Goal: Task Accomplishment & Management: Complete application form

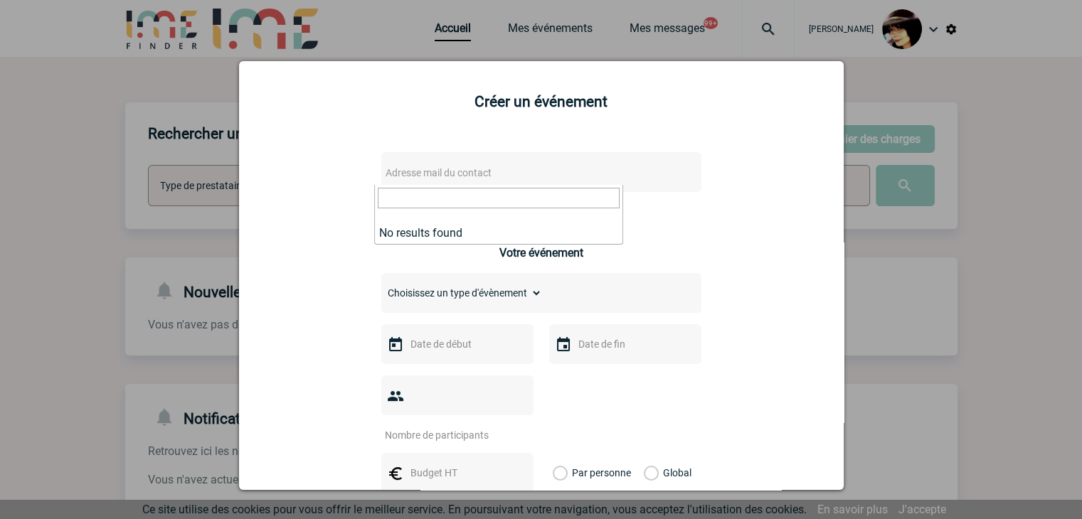
drag, startPoint x: 935, startPoint y: 304, endPoint x: 931, endPoint y: 293, distance: 11.5
click at [933, 297] on div at bounding box center [541, 259] width 1082 height 519
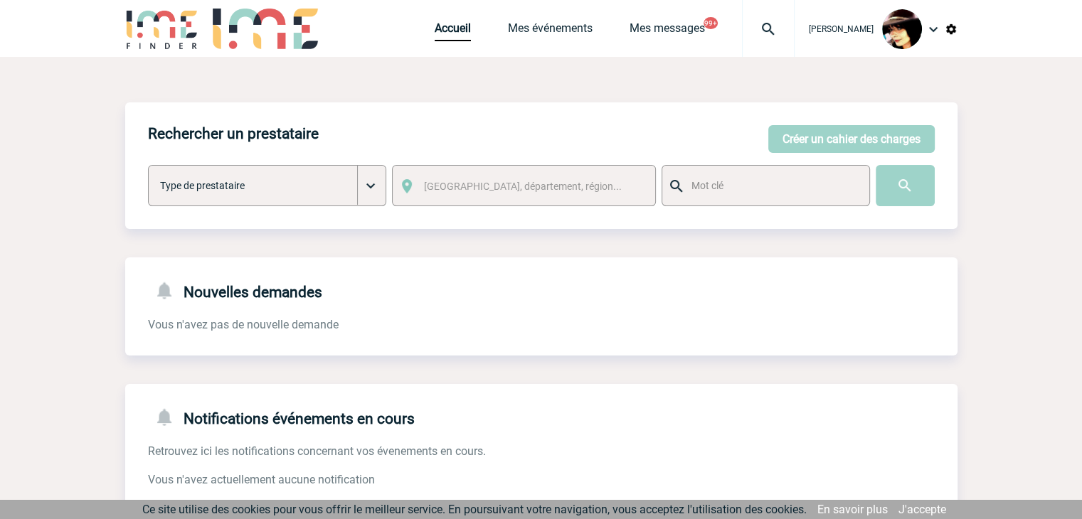
click at [761, 31] on img at bounding box center [768, 29] width 51 height 17
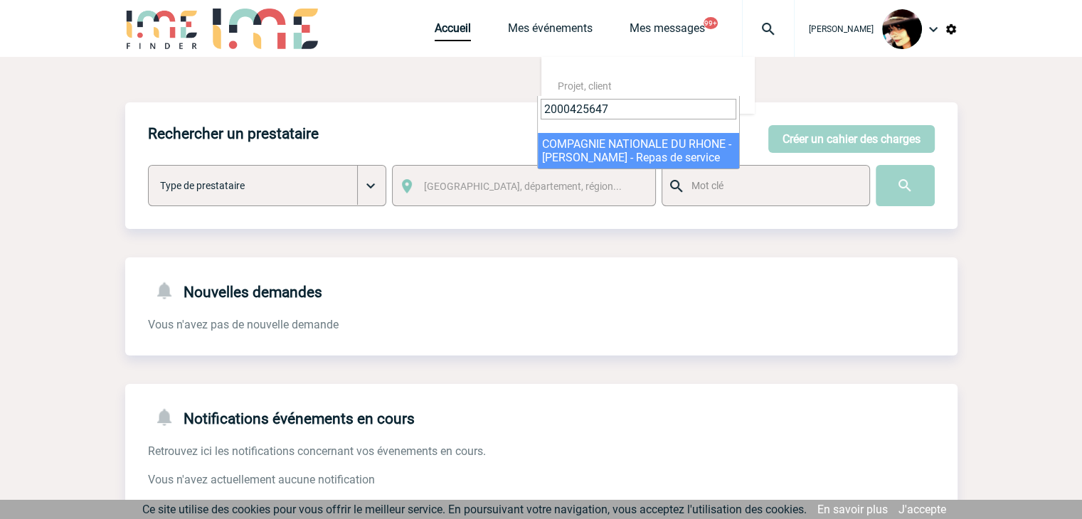
type input "2000425647"
select select "25148"
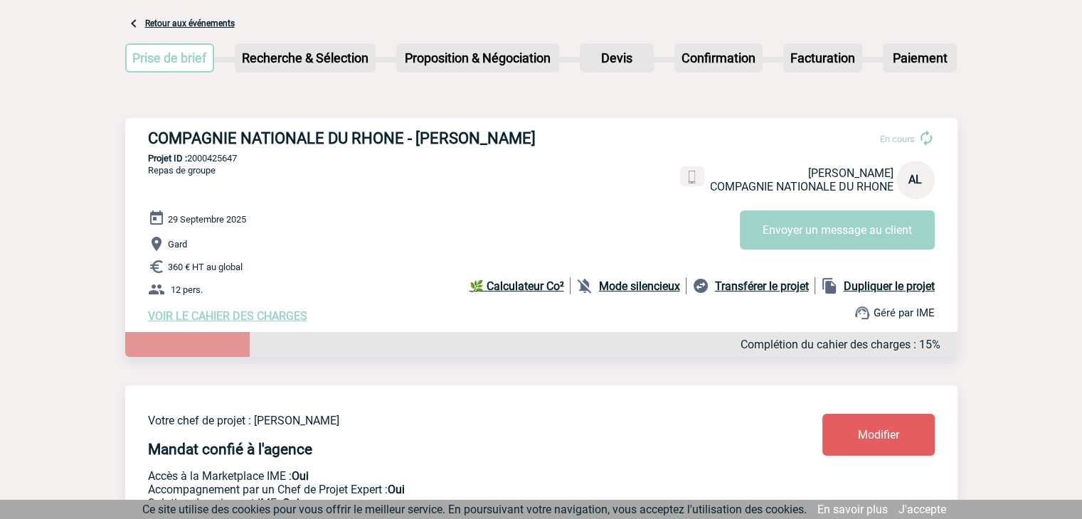
scroll to position [71, 0]
click at [882, 435] on span "Modifier" at bounding box center [878, 435] width 41 height 14
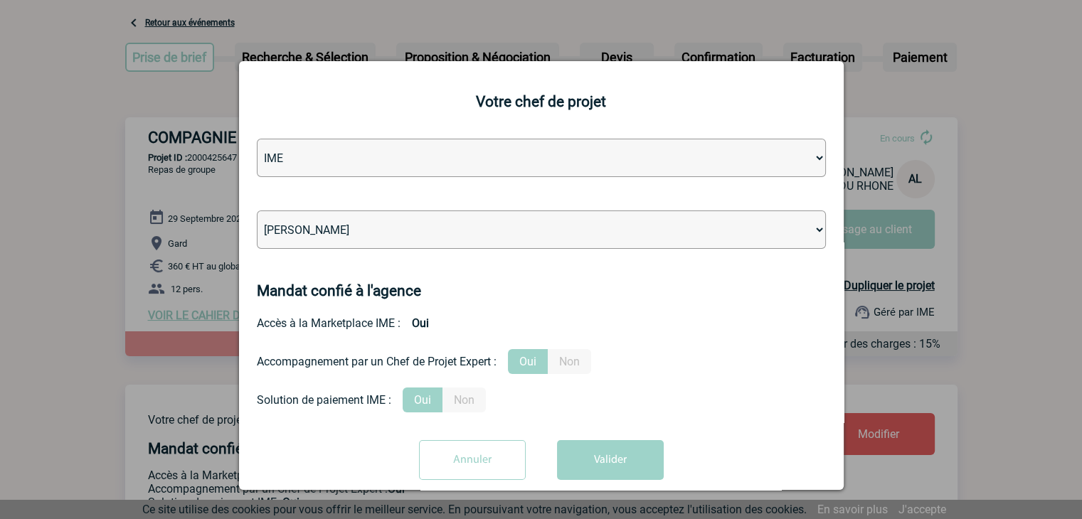
click at [445, 233] on select "Léa PITTIGLIO Yanis DE CLERCQ Victor KALB Jean-Chris NTAMACK Stefan MILADINOVIC…" at bounding box center [541, 230] width 569 height 38
select select "122719"
click at [445, 233] on select "Léa PITTIGLIO Yanis DE CLERCQ Victor KALB Jean-Chris NTAMACK Stefan MILADINOVIC…" at bounding box center [541, 230] width 569 height 38
click at [618, 445] on button "Valider" at bounding box center [610, 460] width 107 height 40
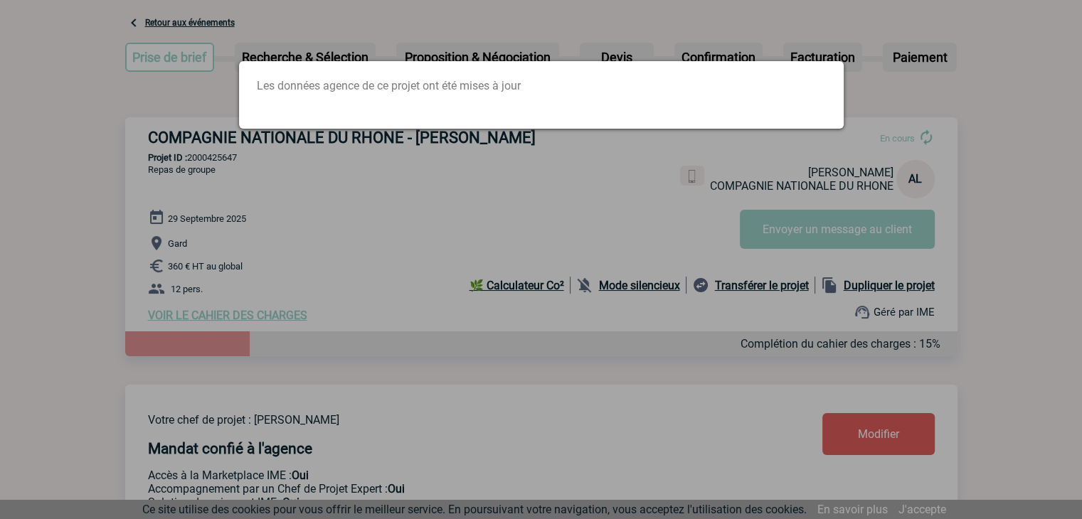
drag, startPoint x: 558, startPoint y: 300, endPoint x: 559, endPoint y: 275, distance: 24.9
click at [558, 300] on div at bounding box center [541, 259] width 1082 height 519
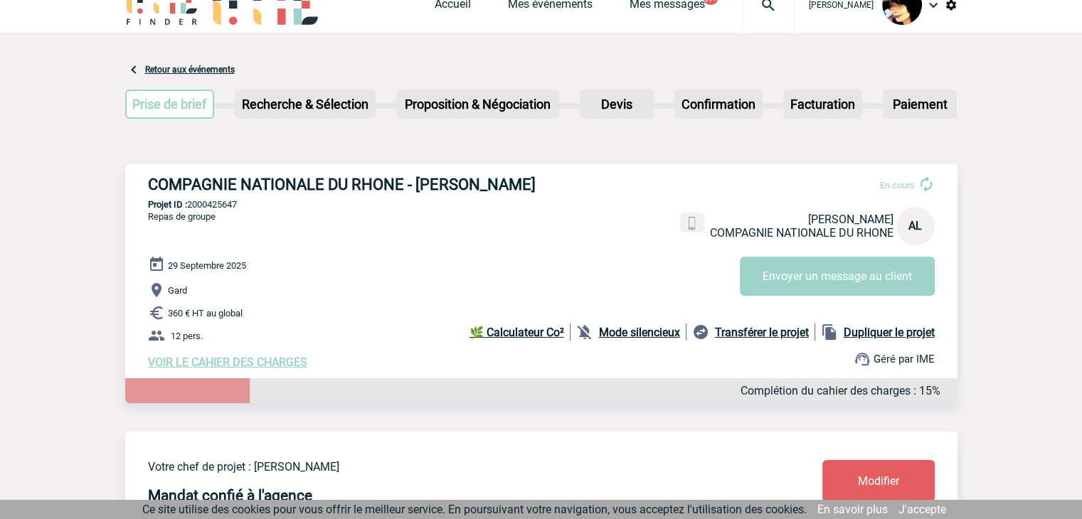
scroll to position [0, 0]
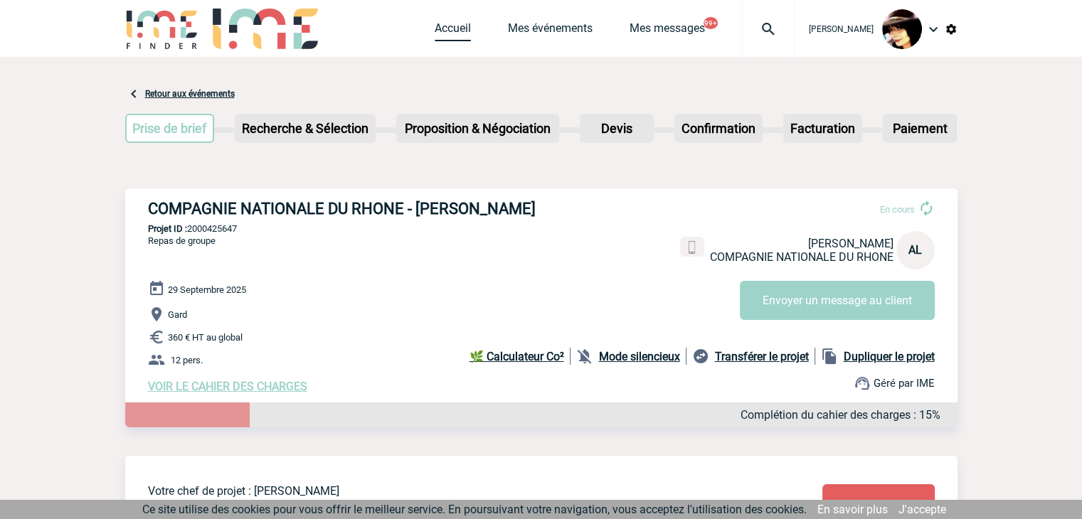
click at [438, 25] on link "Accueil" at bounding box center [453, 31] width 36 height 20
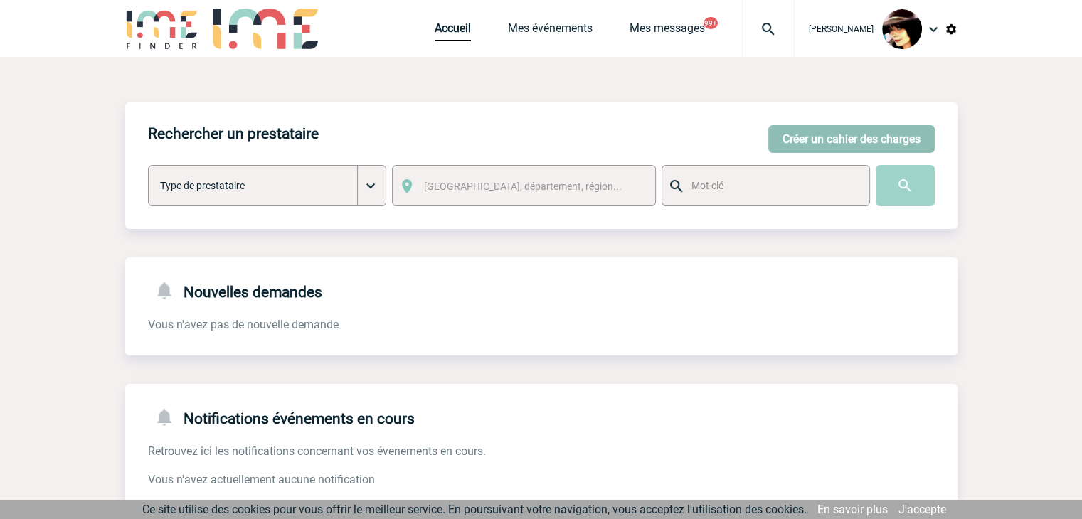
click at [820, 140] on button "Créer un cahier des charges" at bounding box center [852, 139] width 167 height 28
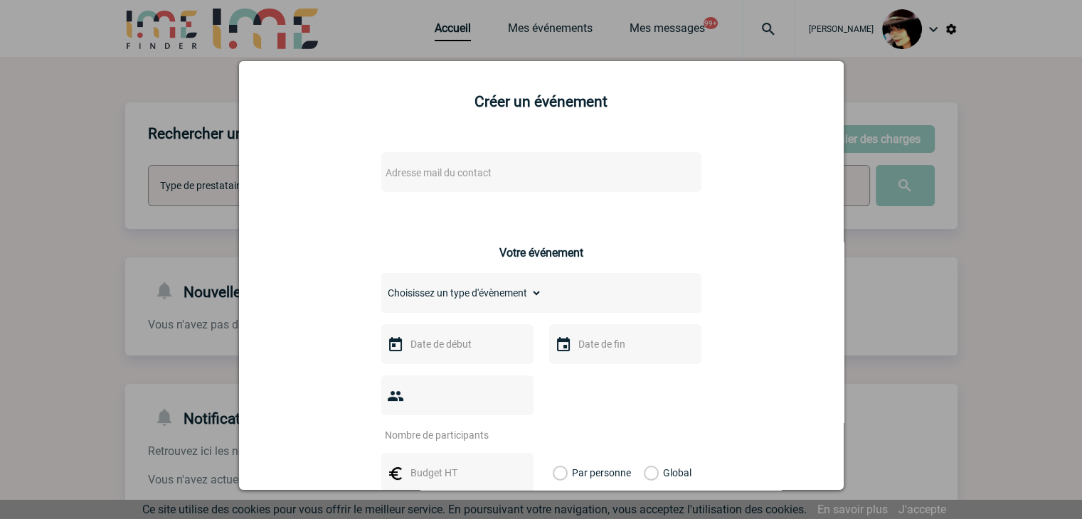
click at [535, 169] on span "Adresse mail du contact" at bounding box center [504, 173] width 249 height 20
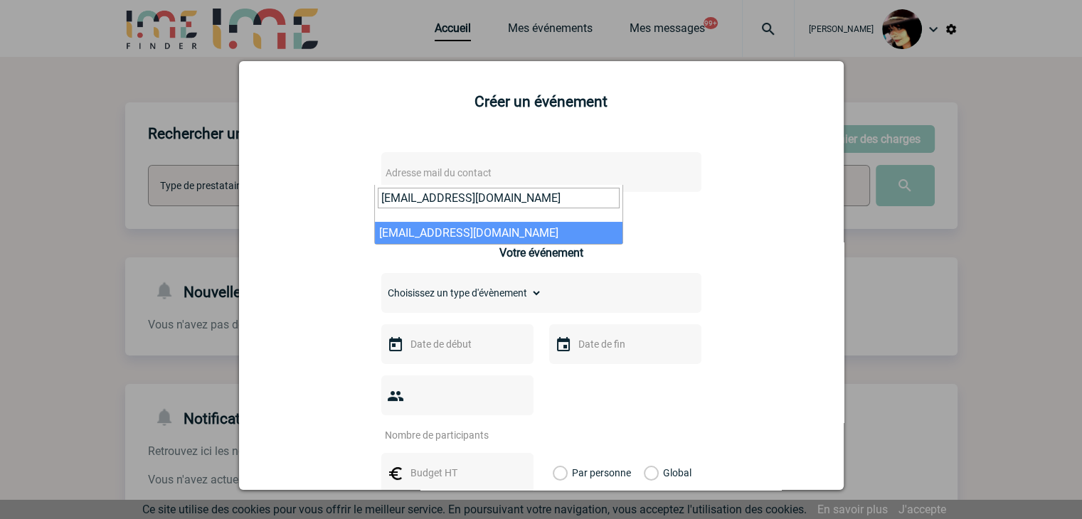
type input "ju.richard@manitou-group.com"
select select "132210"
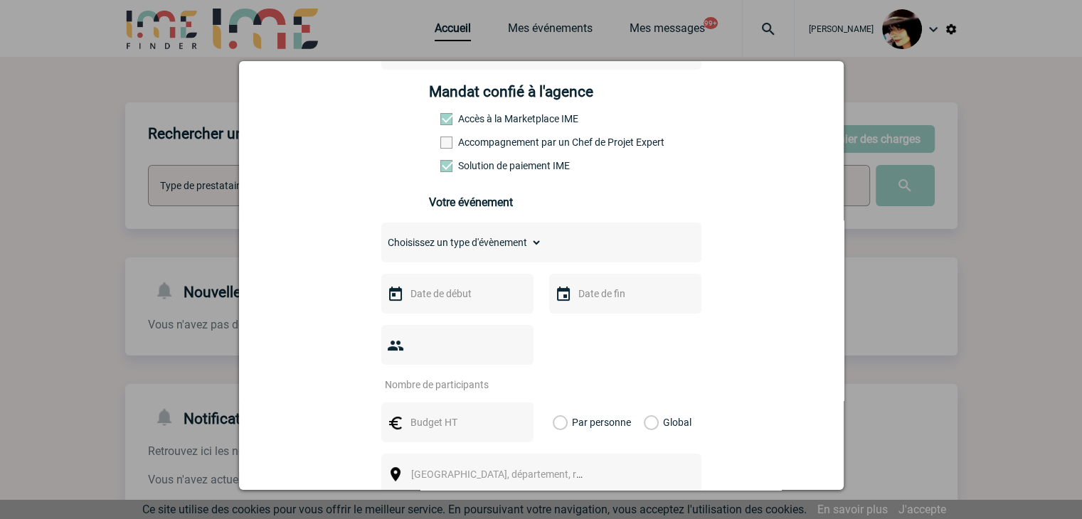
scroll to position [213, 0]
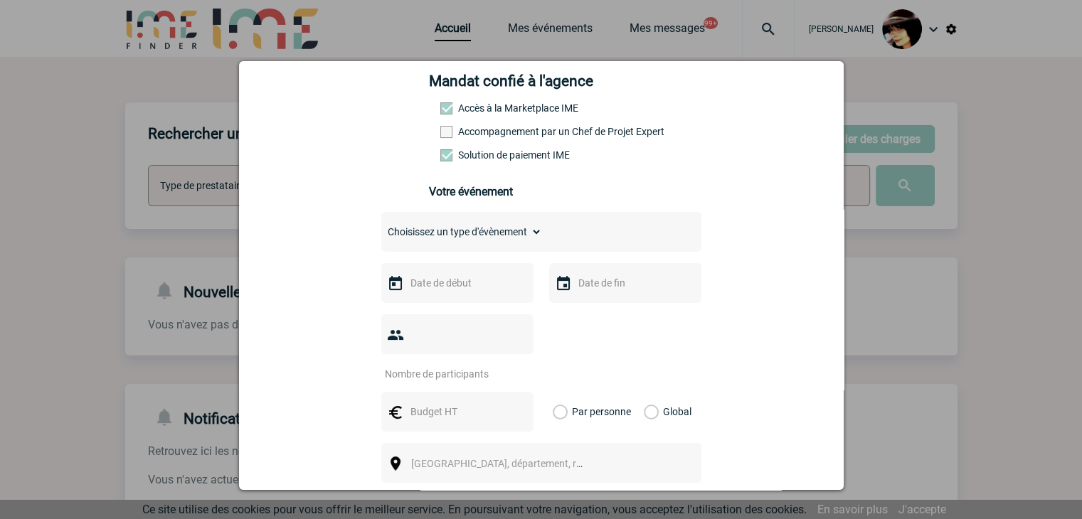
click at [423, 237] on select "Choisissez un type d'évènement Séminaire avec nuitée Séminaire sans nuitée Repa…" at bounding box center [461, 232] width 161 height 20
select select "4"
click at [381, 226] on select "Choisissez un type d'évènement Séminaire avec nuitée Séminaire sans nuitée Repa…" at bounding box center [461, 232] width 161 height 20
click at [481, 286] on input "text" at bounding box center [456, 283] width 98 height 19
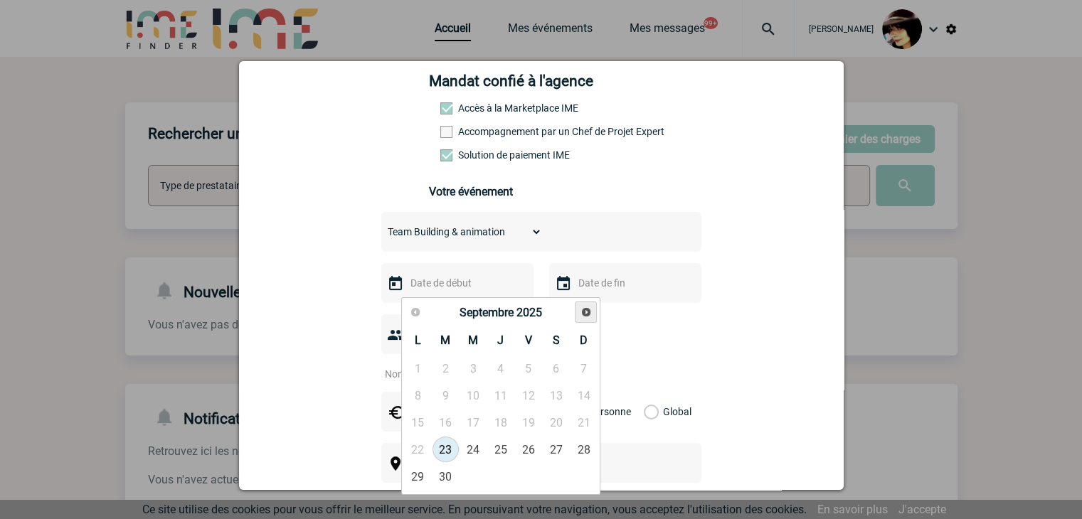
click at [586, 315] on span "Suivant" at bounding box center [586, 312] width 11 height 11
click at [478, 371] on link "1" at bounding box center [473, 369] width 26 height 26
type input "01-10-2025"
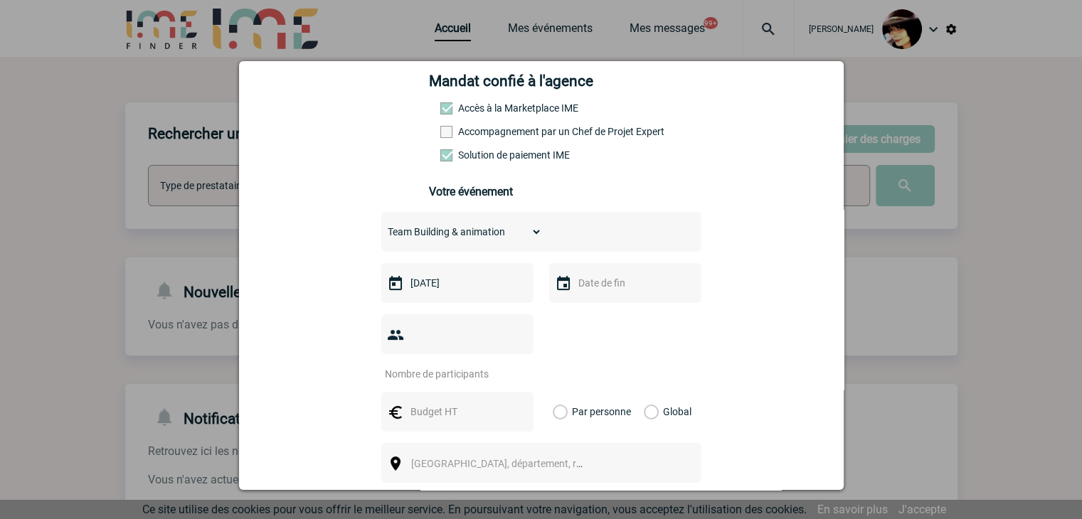
click at [453, 365] on input "number" at bounding box center [448, 374] width 134 height 19
type input "6"
click at [421, 403] on input "text" at bounding box center [456, 412] width 98 height 19
type input "720"
click at [644, 392] on label "Global" at bounding box center [648, 412] width 9 height 40
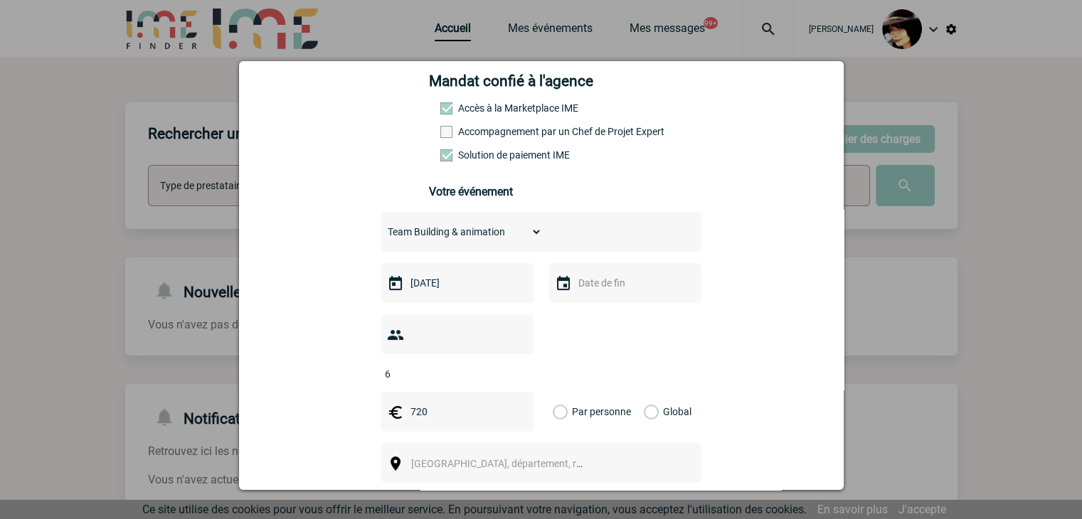
click at [0, 0] on input "Global" at bounding box center [0, 0] width 0 height 0
click at [495, 458] on span "[GEOGRAPHIC_DATA], département, région..." at bounding box center [510, 463] width 198 height 11
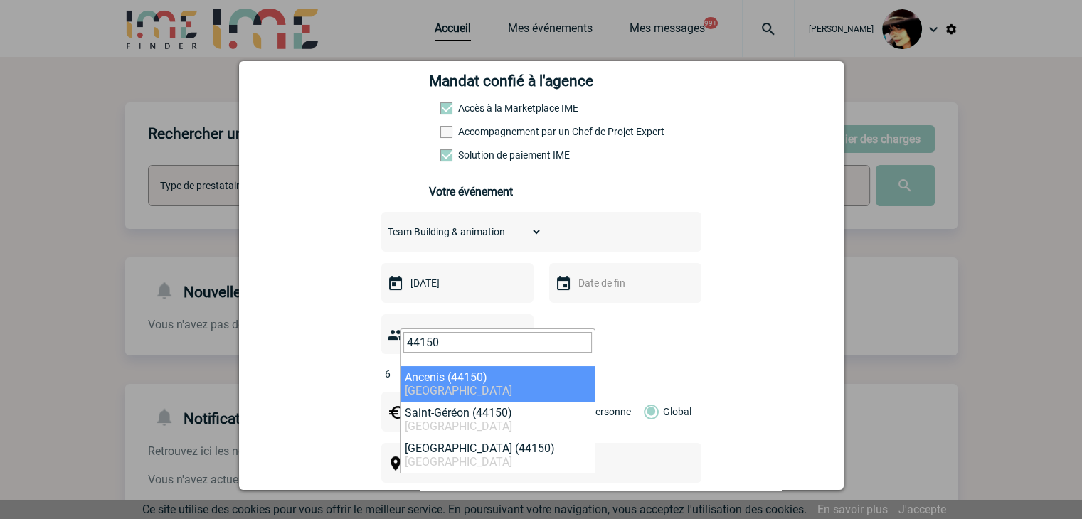
type input "44150"
select select "5142"
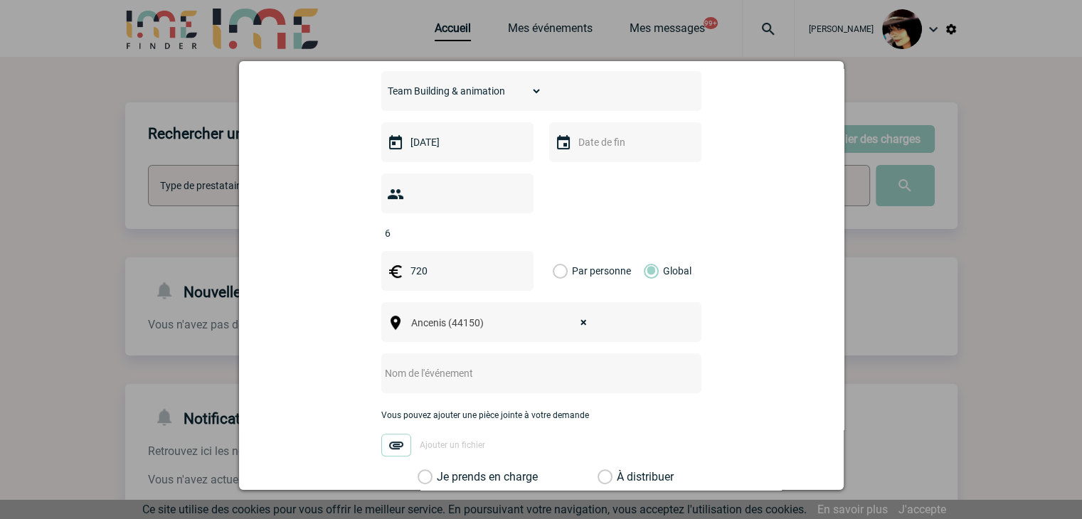
scroll to position [356, 0]
click at [426, 363] on input "text" at bounding box center [522, 372] width 282 height 19
click at [524, 363] on input "CENTRALISATION -" at bounding box center [522, 372] width 282 height 19
paste input "Semaine Santé Mentale Octobre 2025"
type input "CENTRALISATION - Semaine Santé Mentale Octobre 2025"
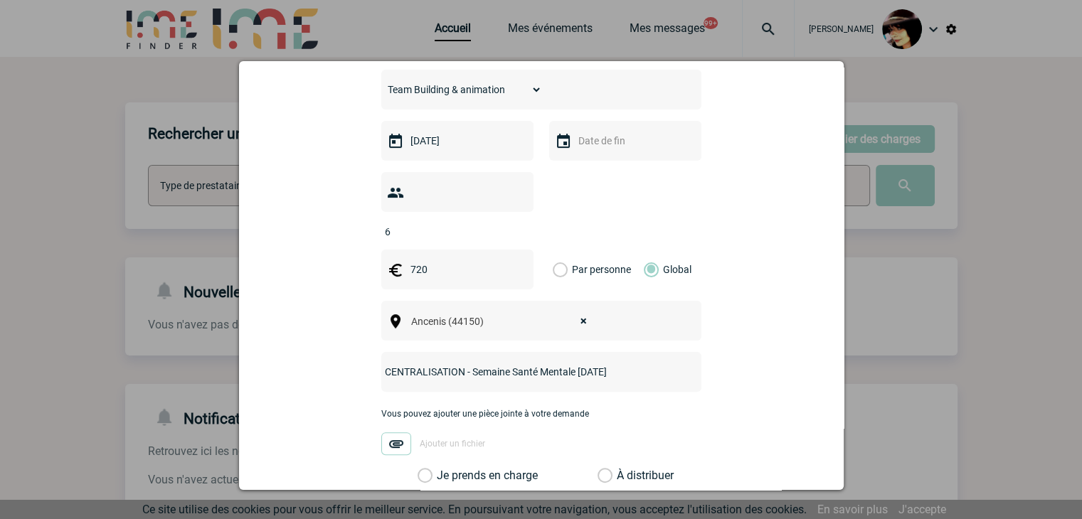
drag, startPoint x: 599, startPoint y: 453, endPoint x: 612, endPoint y: 449, distance: 13.3
click at [600, 469] on label "À distribuer" at bounding box center [605, 476] width 15 height 14
click at [0, 0] on input "À distribuer" at bounding box center [0, 0] width 0 height 0
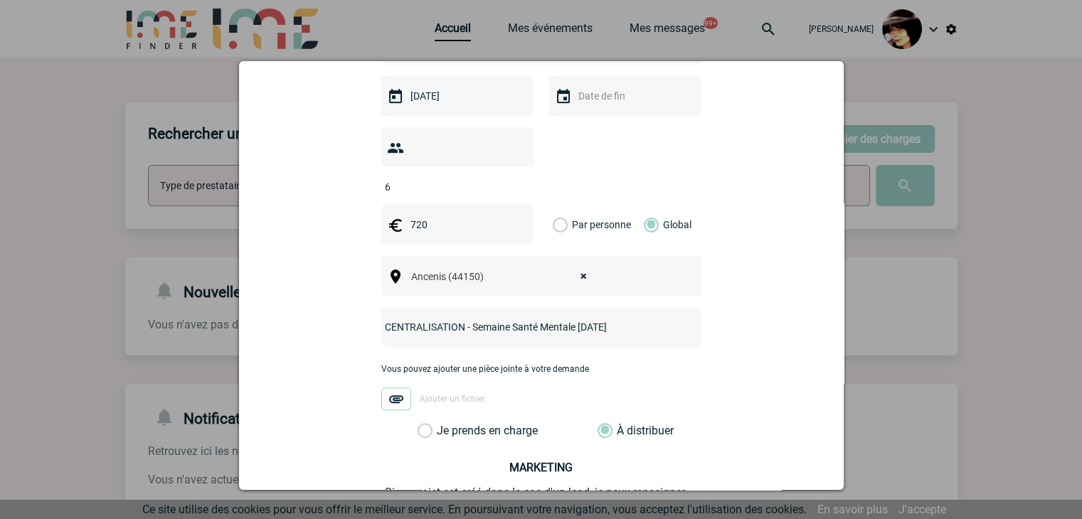
scroll to position [535, 0]
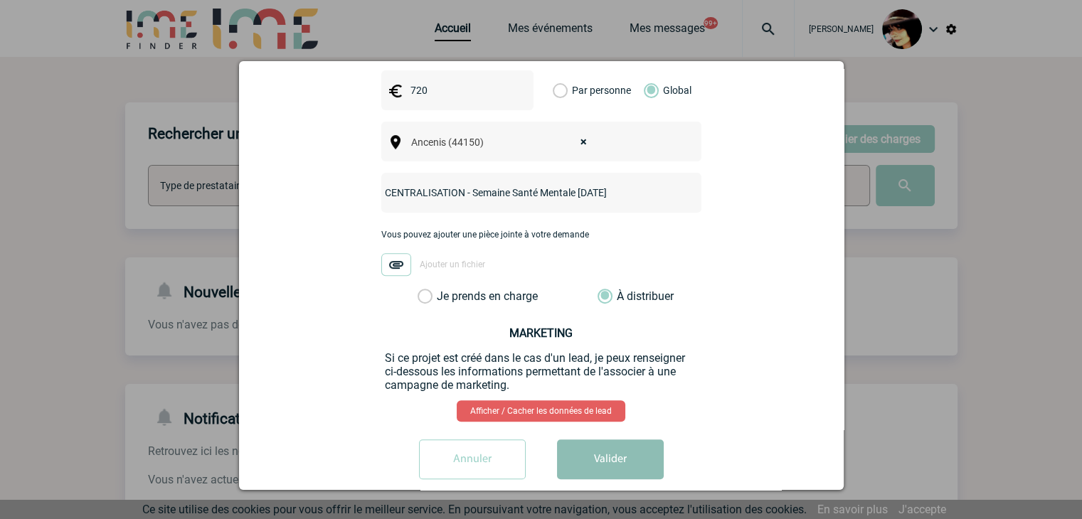
click at [621, 440] on button "Valider" at bounding box center [610, 460] width 107 height 40
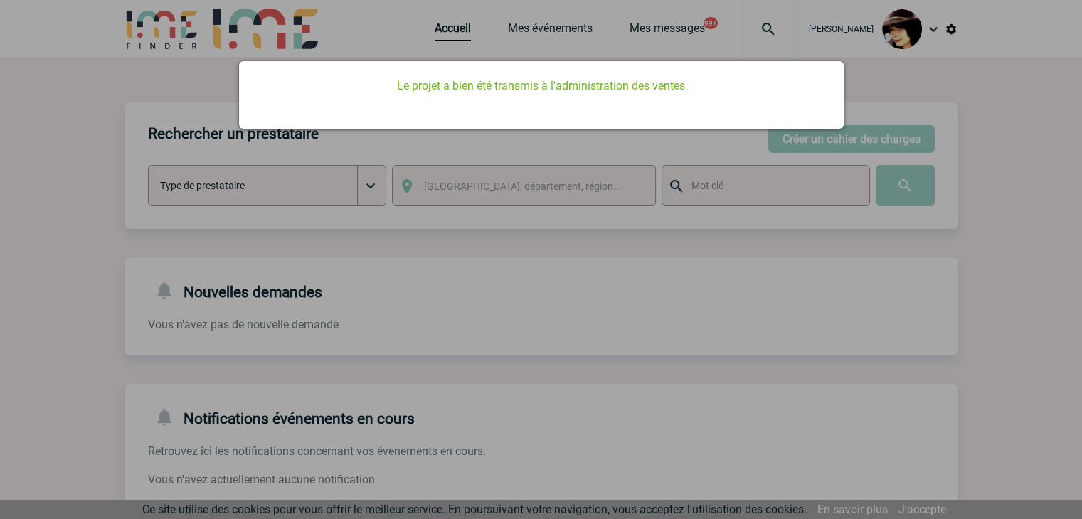
click at [662, 385] on div at bounding box center [541, 259] width 1082 height 519
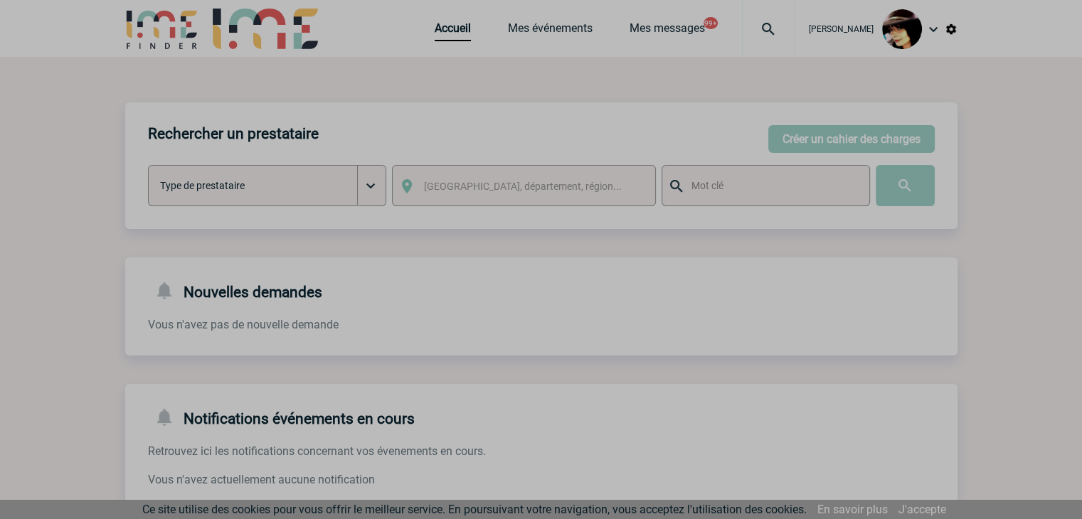
click at [430, 30] on body "Rachel SABOUREAU Accueil Mes événements 99+" at bounding box center [541, 436] width 1082 height 872
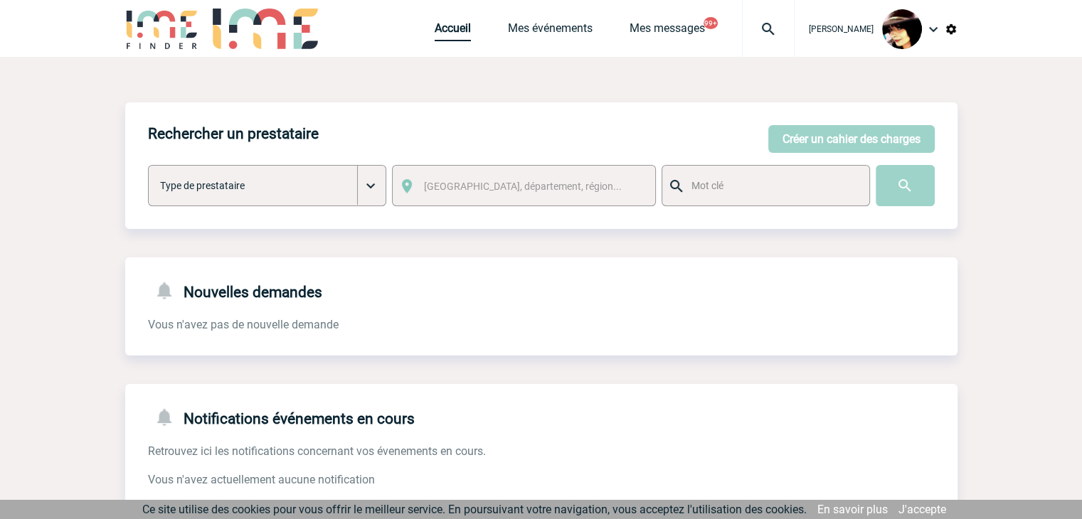
click at [435, 31] on link "Accueil" at bounding box center [453, 31] width 36 height 20
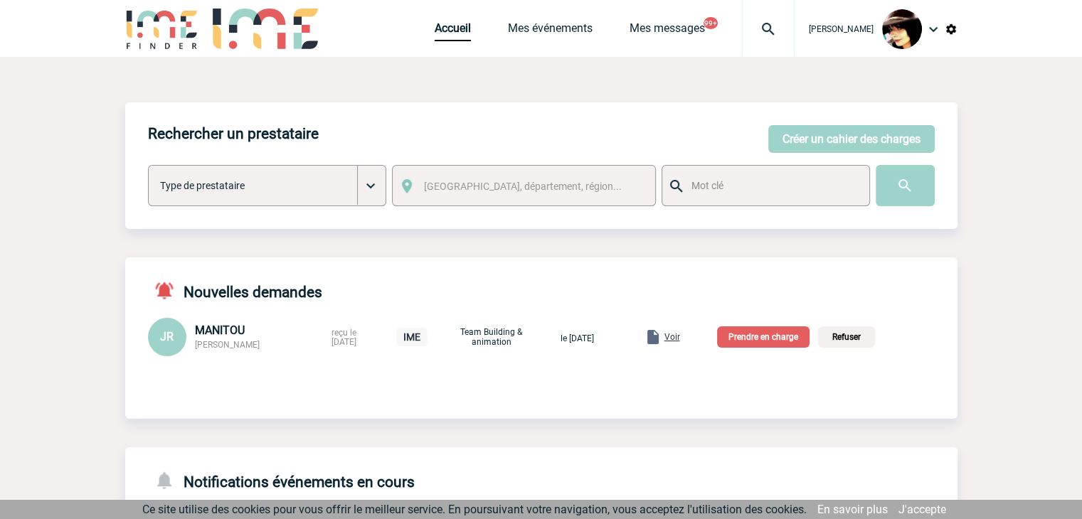
click at [680, 341] on span "Voir" at bounding box center [673, 337] width 16 height 10
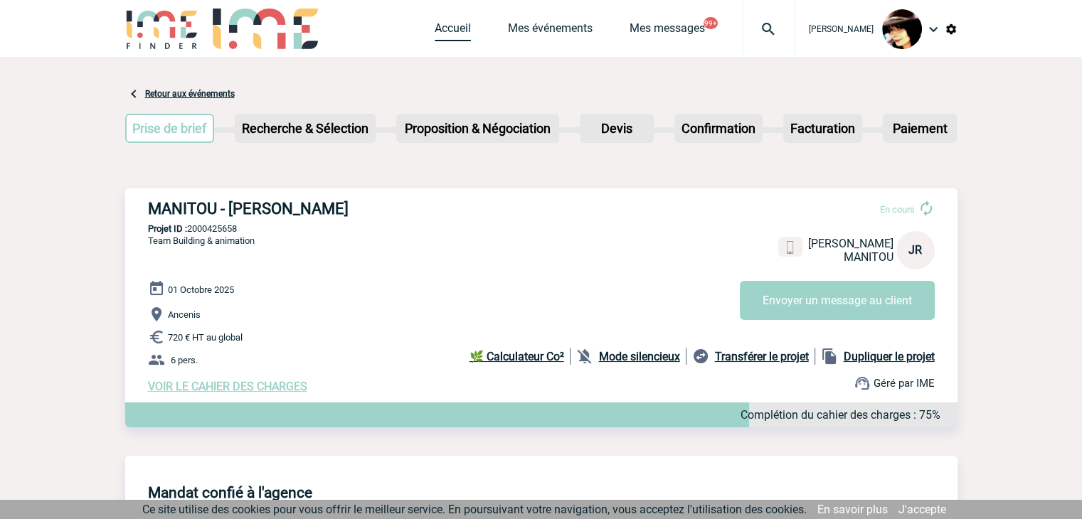
click at [451, 28] on link "Accueil" at bounding box center [453, 31] width 36 height 20
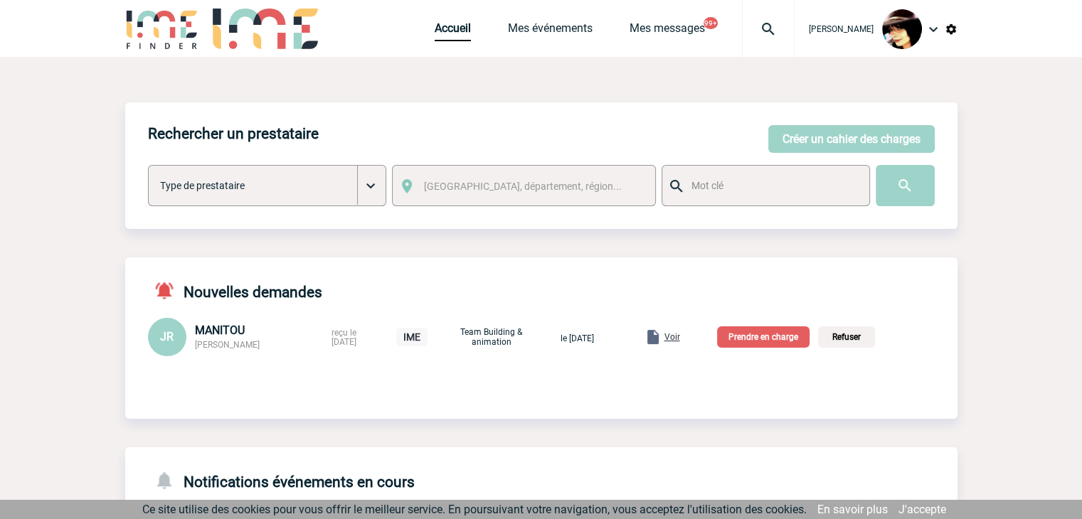
click at [680, 336] on span "Voir" at bounding box center [673, 337] width 16 height 10
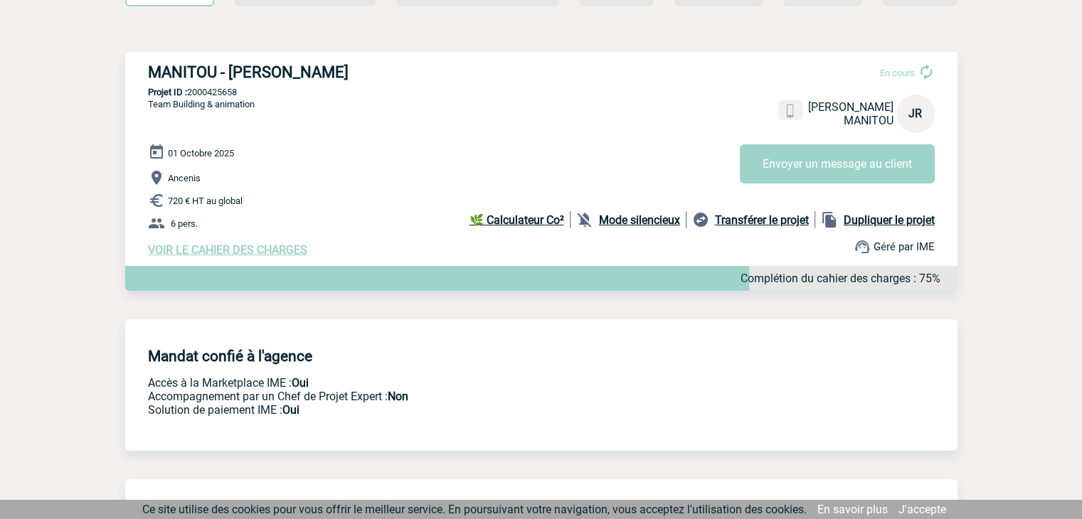
scroll to position [142, 0]
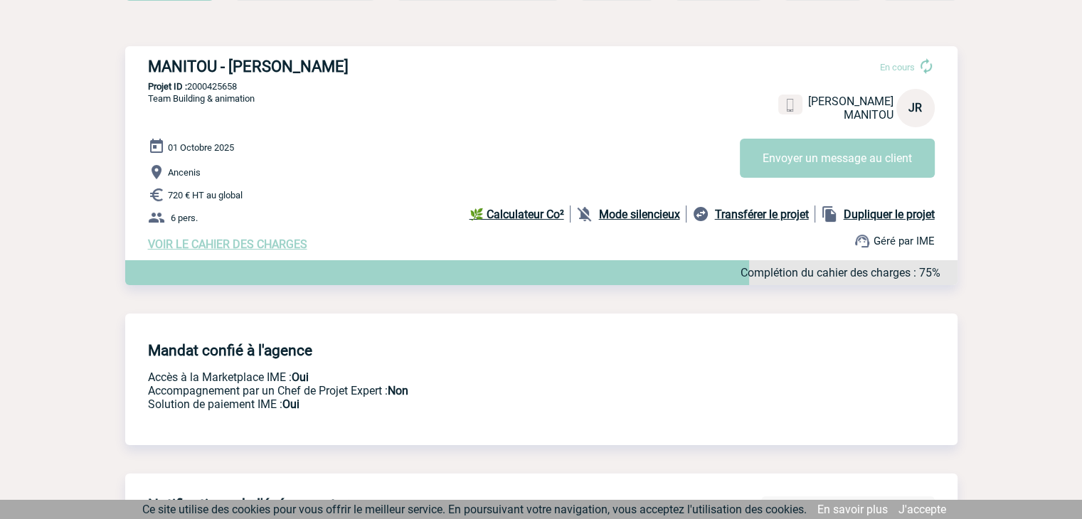
click at [290, 245] on span "VOIR LE CAHIER DES CHARGES" at bounding box center [227, 245] width 159 height 14
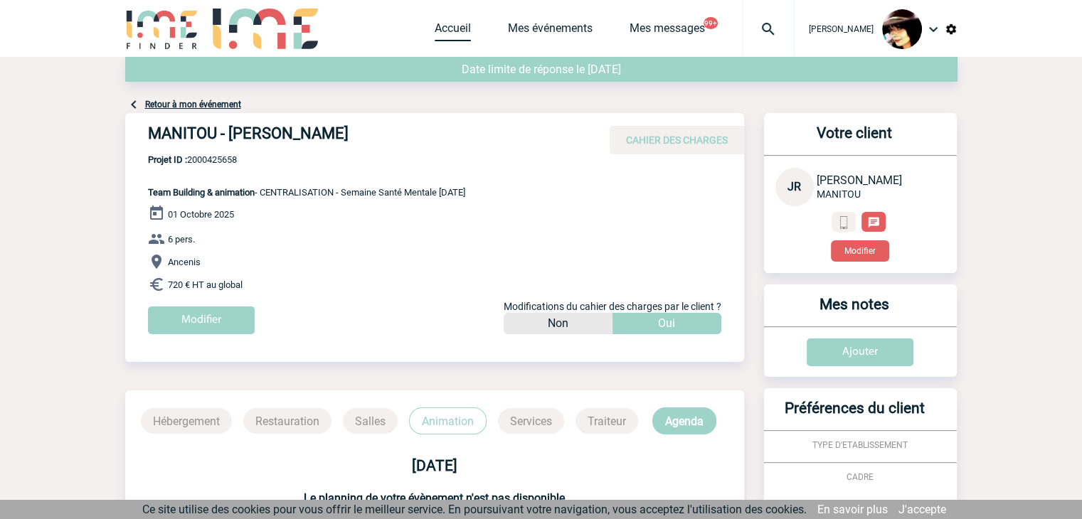
click at [435, 31] on link "Accueil" at bounding box center [453, 31] width 36 height 20
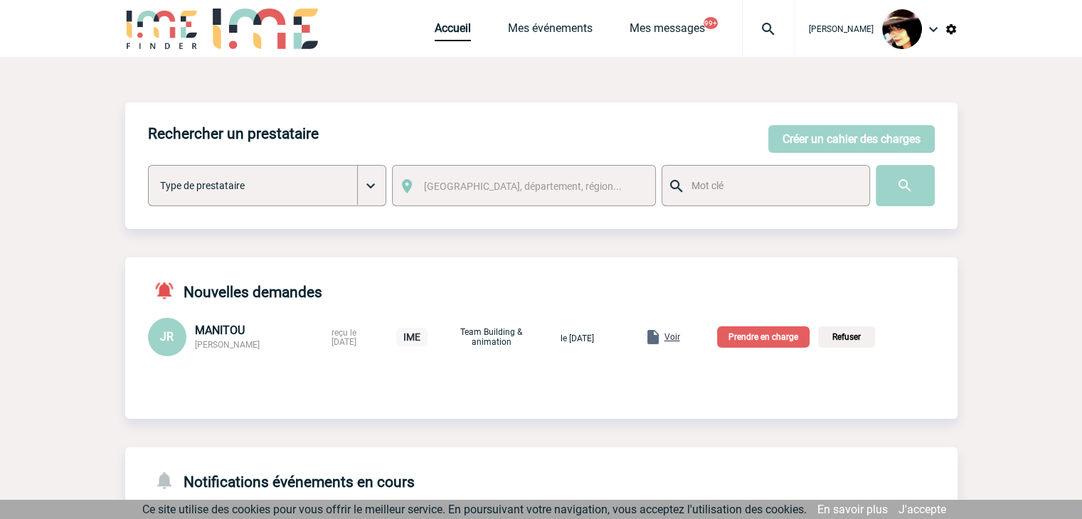
click at [680, 337] on span "Voir" at bounding box center [673, 337] width 16 height 10
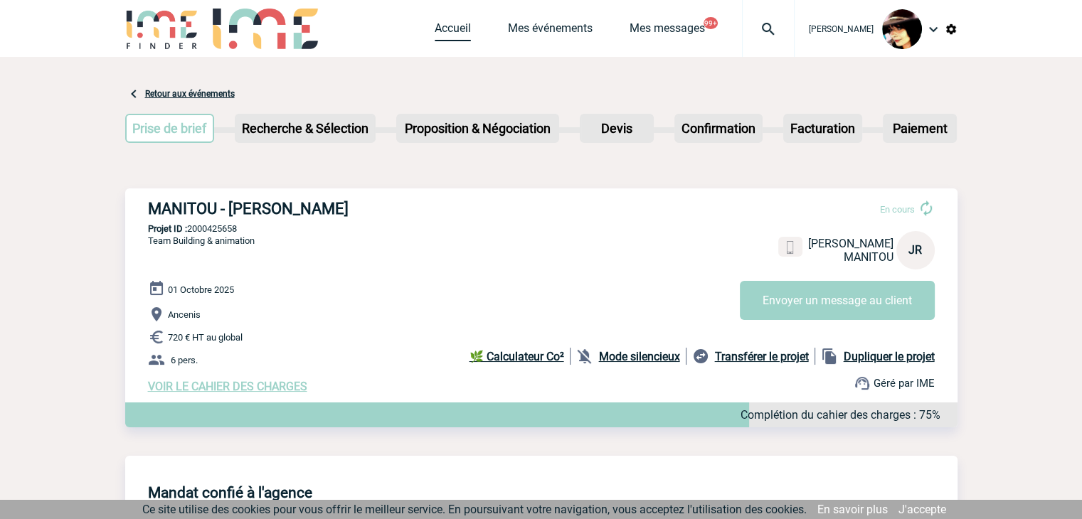
drag, startPoint x: 430, startPoint y: 24, endPoint x: 514, endPoint y: 60, distance: 92.1
click at [435, 25] on link "Accueil" at bounding box center [453, 31] width 36 height 20
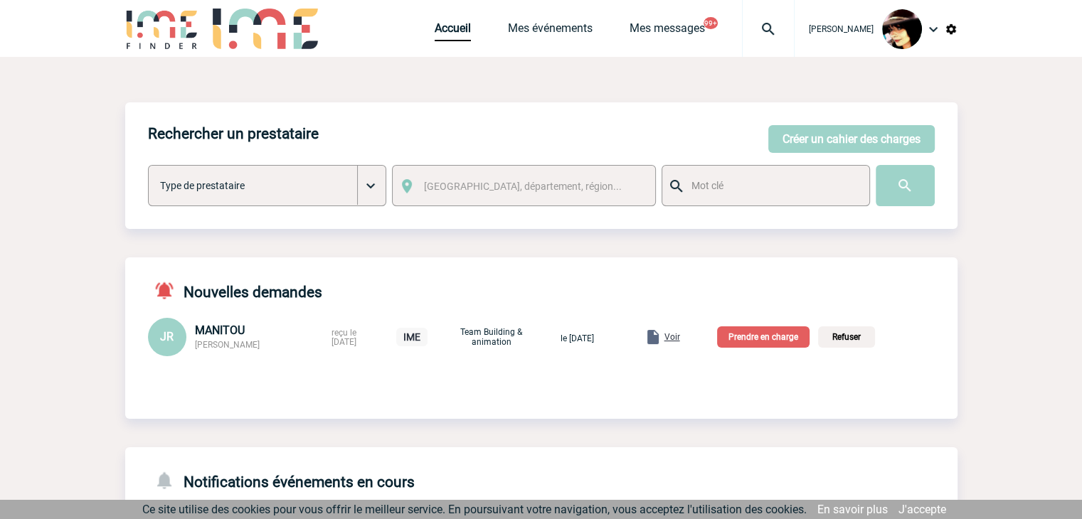
click at [791, 338] on p "Prendre en charge" at bounding box center [763, 337] width 93 height 21
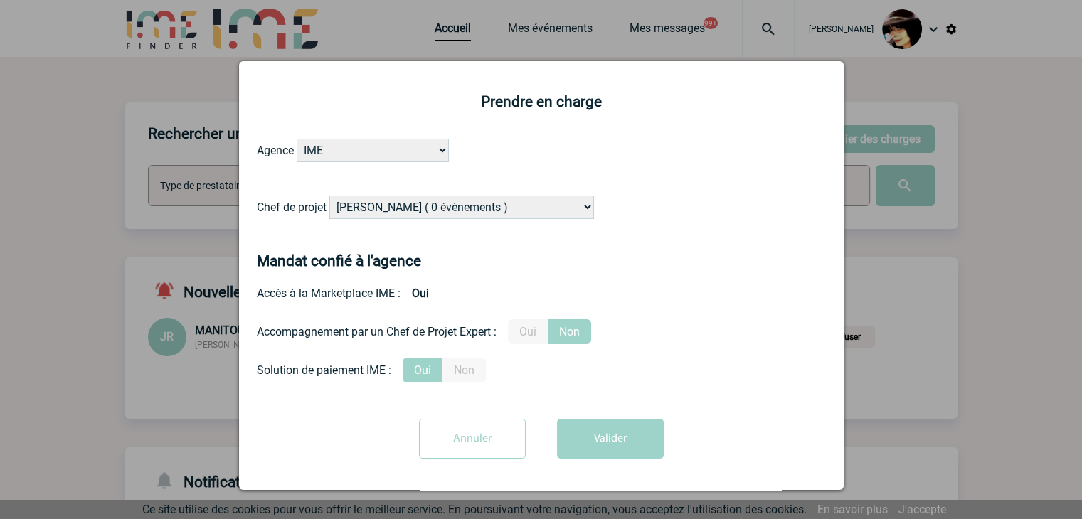
click at [521, 207] on select "[PERSON_NAME] ( 0 évènements ) [PERSON_NAME] ( 180 évènements ) [PERSON_NAME] (…" at bounding box center [461, 207] width 265 height 23
select select "131347"
click at [329, 196] on select "[PERSON_NAME] ( 0 évènements ) [PERSON_NAME] ( 180 évènements ) [PERSON_NAME] (…" at bounding box center [461, 207] width 265 height 23
click at [642, 448] on button "Valider" at bounding box center [610, 439] width 107 height 40
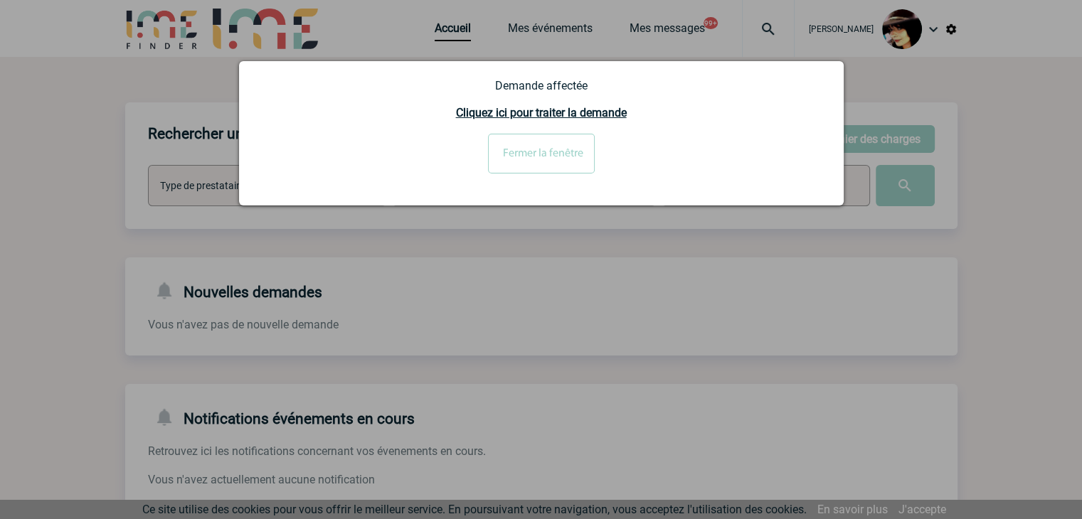
click at [568, 139] on input "Fermer la fenêtre" at bounding box center [541, 154] width 107 height 40
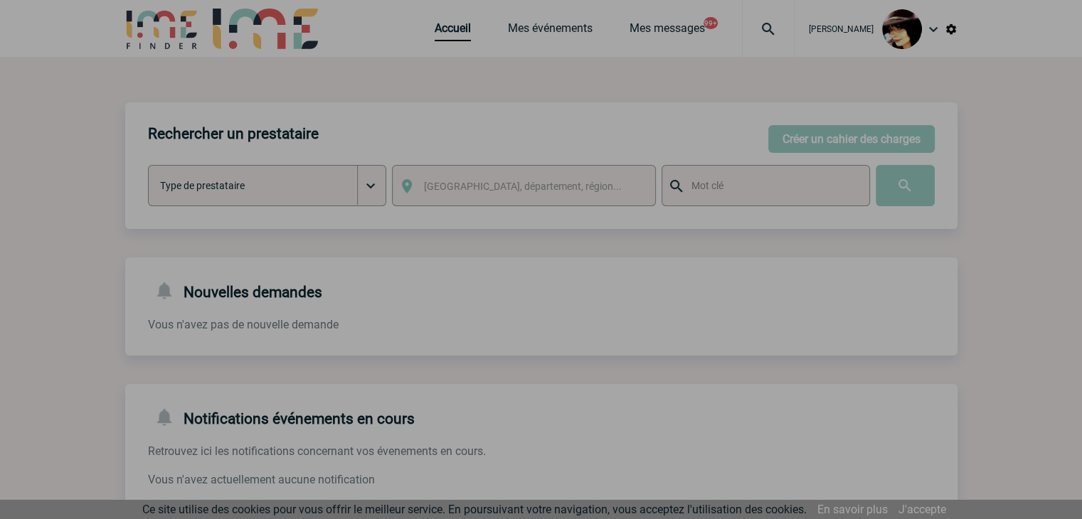
click at [830, 127] on div at bounding box center [541, 259] width 1082 height 519
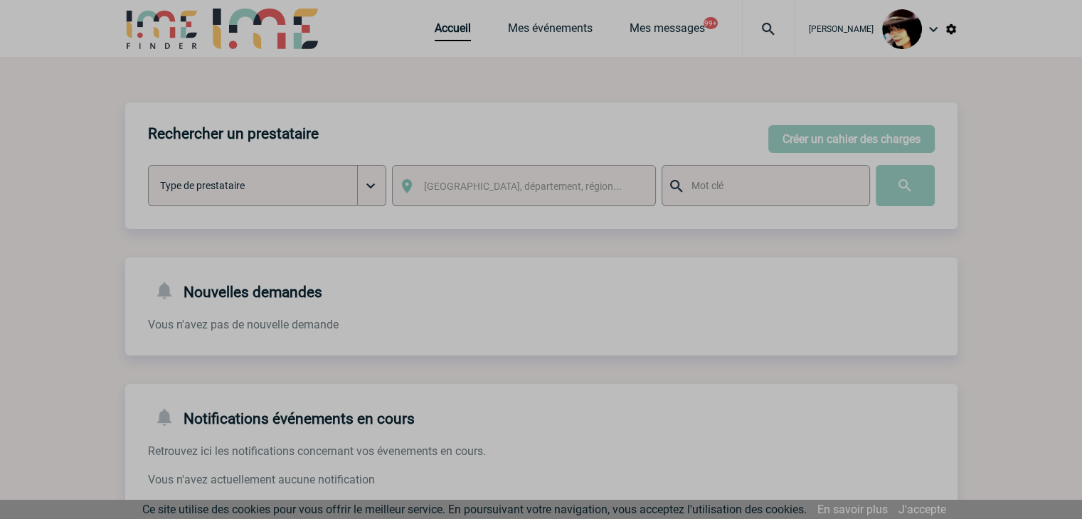
click at [828, 132] on body "Rachel SABOUREAU Accueil Mes événements 99+" at bounding box center [541, 436] width 1082 height 872
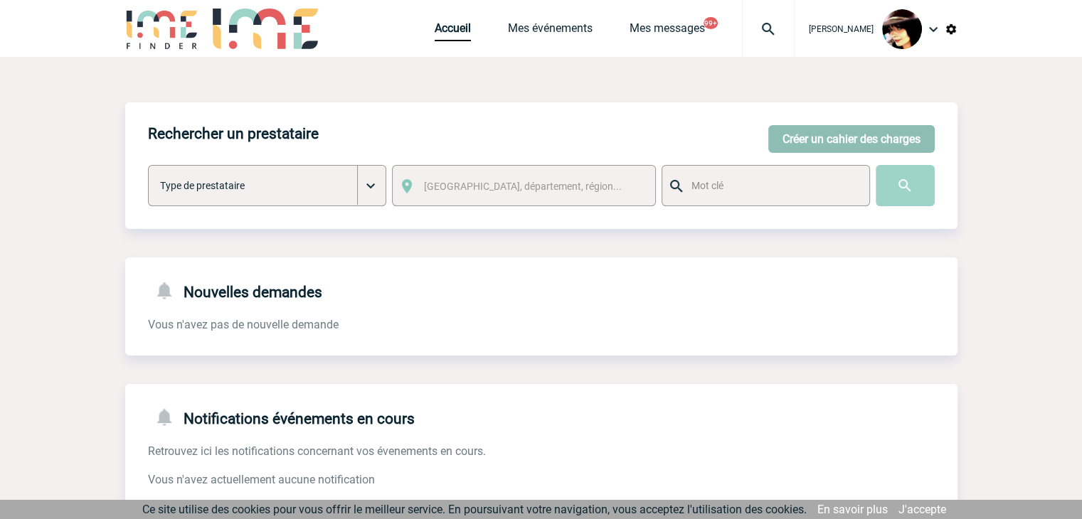
click at [828, 134] on button "Créer un cahier des charges" at bounding box center [852, 139] width 167 height 28
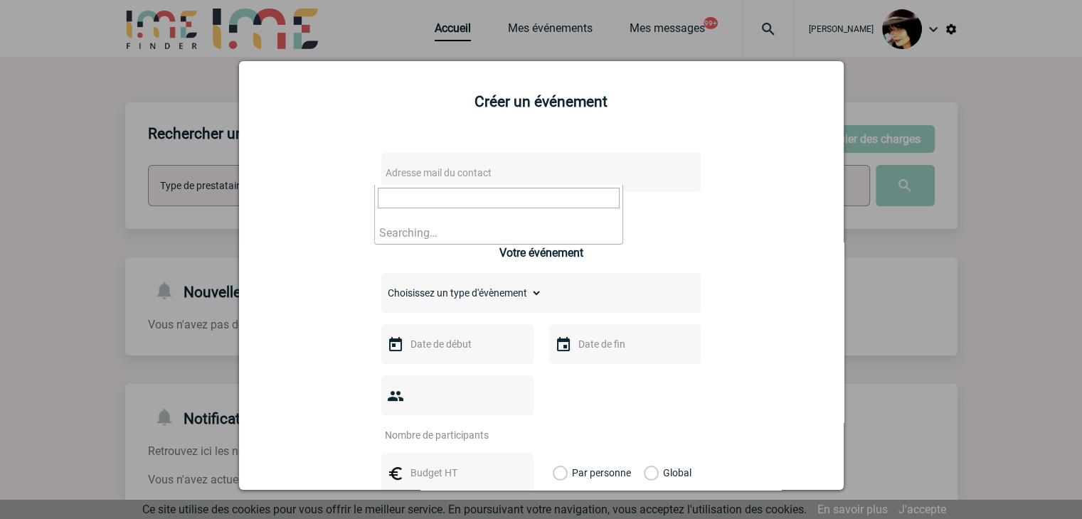
click at [475, 171] on span "Adresse mail du contact" at bounding box center [439, 172] width 106 height 11
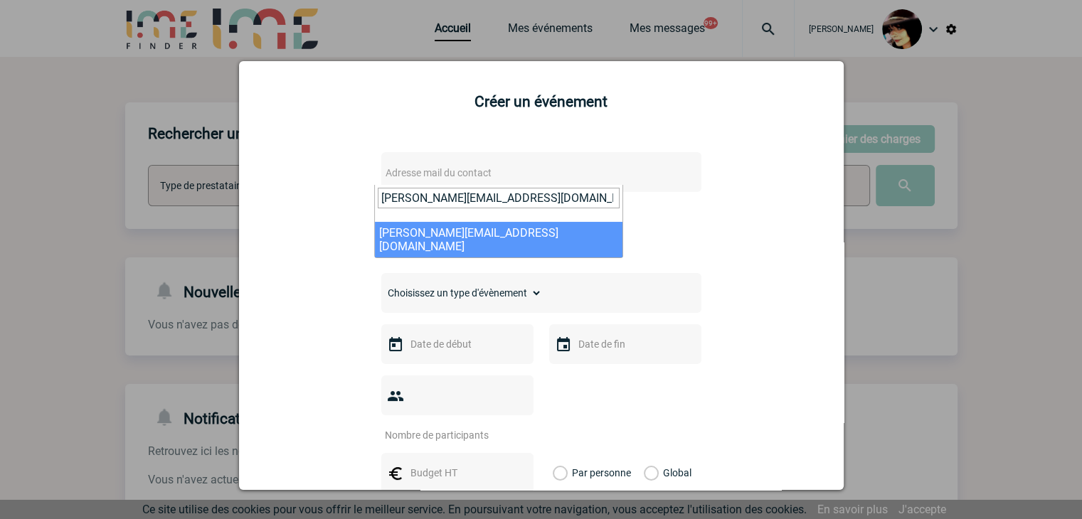
type input "nathalie.bellanger@abeille-assurances.fr"
select select "129318"
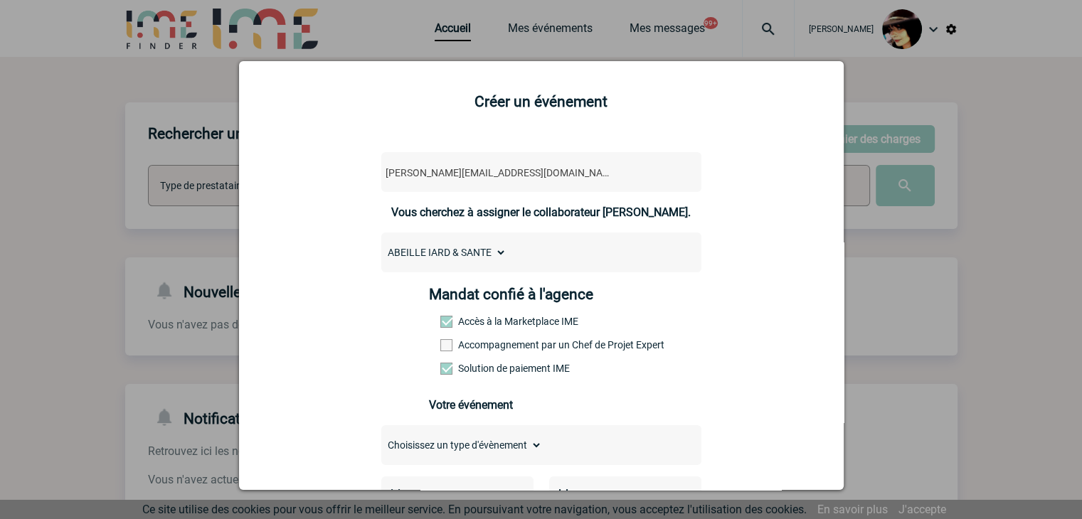
click at [440, 345] on span at bounding box center [446, 345] width 12 height 12
click at [0, 0] on input "Accompagnement par un Chef de Projet Expert" at bounding box center [0, 0] width 0 height 0
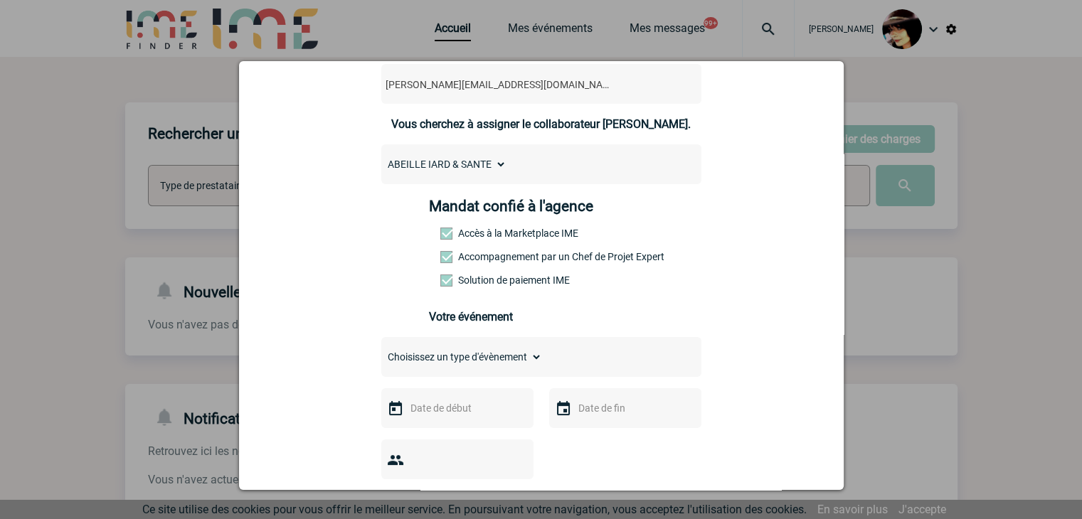
scroll to position [213, 0]
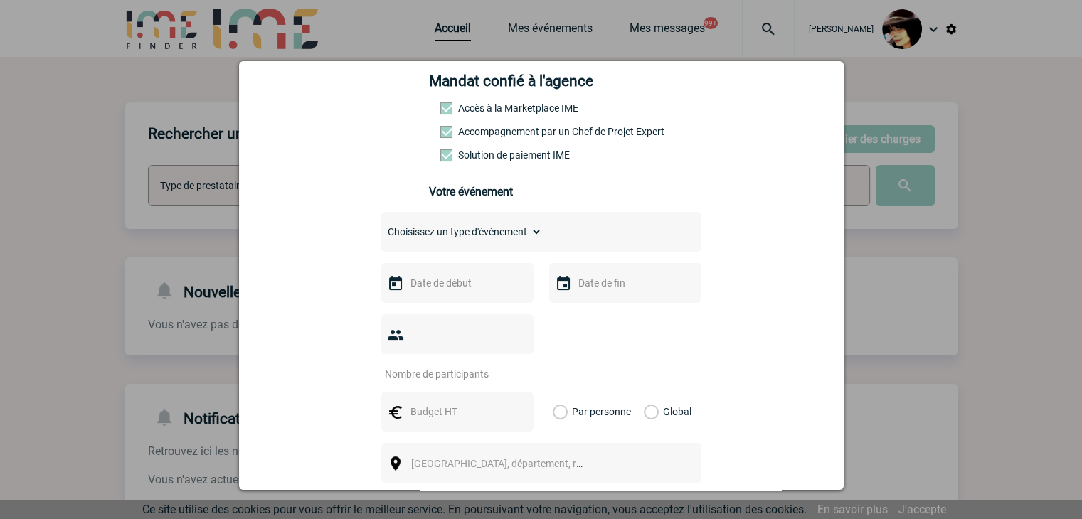
click at [413, 242] on select "Choisissez un type d'évènement Séminaire avec nuitée Séminaire sans nuitée Repa…" at bounding box center [461, 232] width 161 height 20
select select "3"
click at [381, 226] on select "Choisissez un type d'évènement Séminaire avec nuitée Séminaire sans nuitée Repa…" at bounding box center [461, 232] width 161 height 20
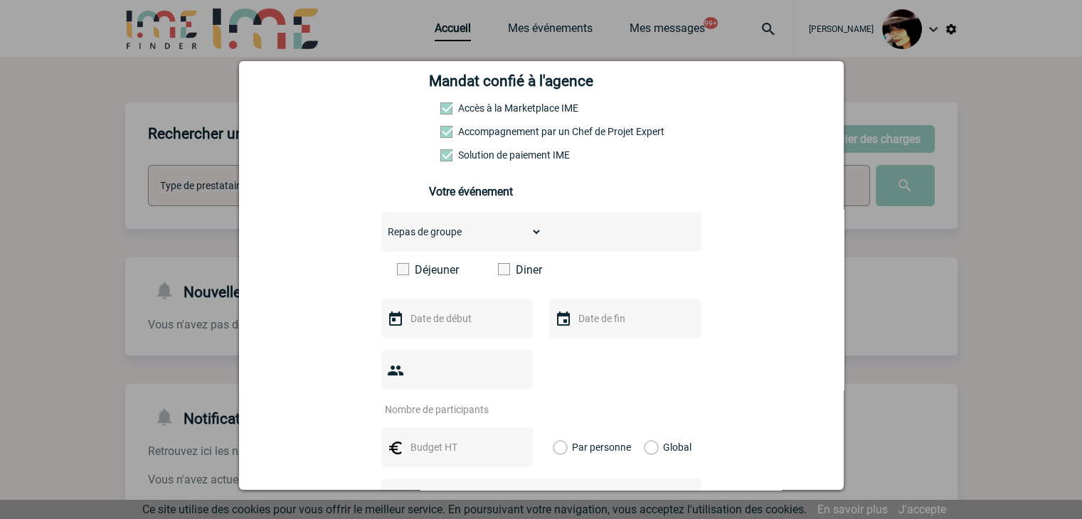
click at [504, 273] on label "Diner" at bounding box center [539, 270] width 82 height 14
click at [0, 0] on input "Diner" at bounding box center [0, 0] width 0 height 0
click at [461, 328] on input "text" at bounding box center [456, 319] width 98 height 19
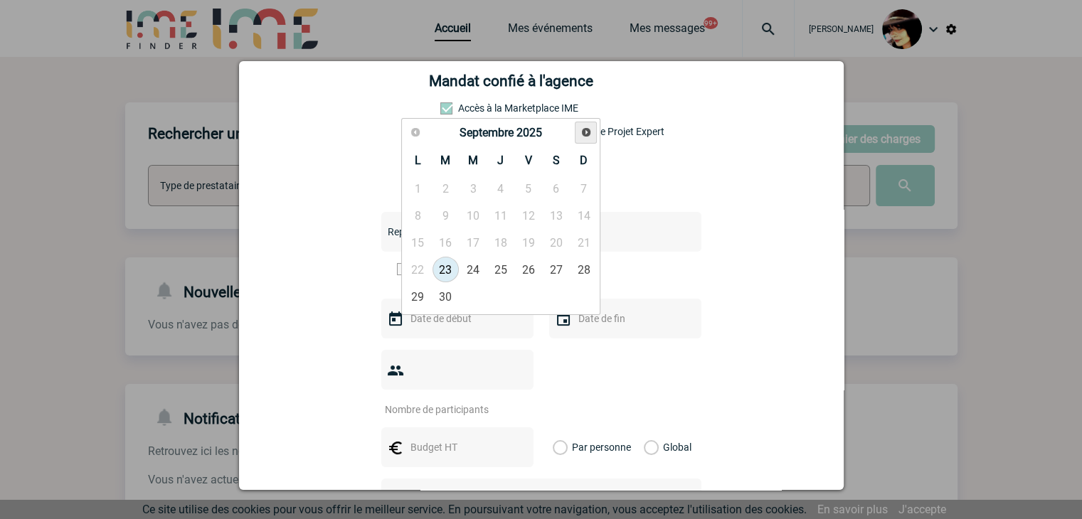
click at [586, 135] on span "Suivant" at bounding box center [586, 132] width 11 height 11
click at [504, 213] on link "9" at bounding box center [500, 216] width 26 height 26
type input "09-10-2025"
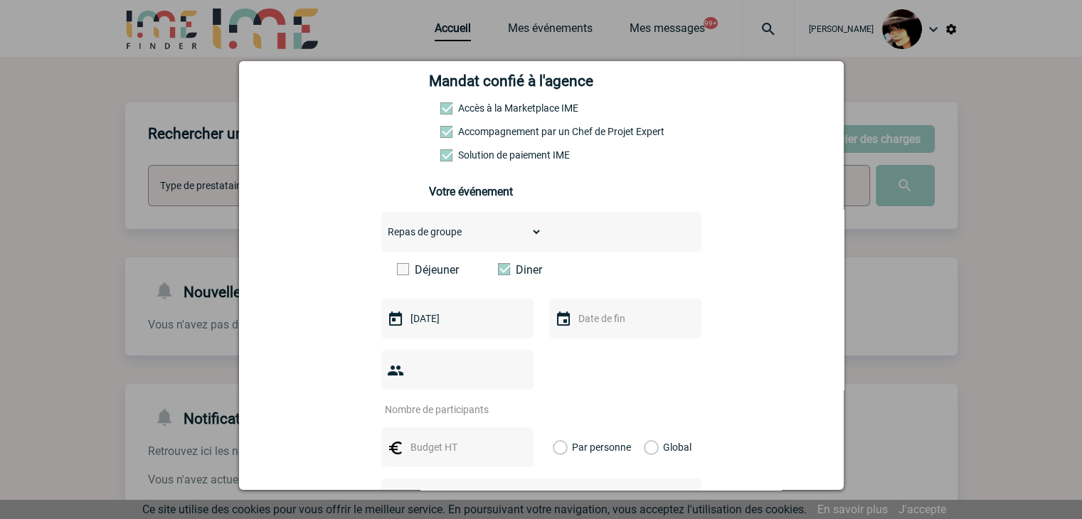
click at [421, 401] on input "number" at bounding box center [448, 410] width 134 height 19
type input "16"
click at [431, 438] on input "text" at bounding box center [456, 447] width 98 height 19
type input "700"
click at [648, 428] on label "Global" at bounding box center [648, 448] width 9 height 40
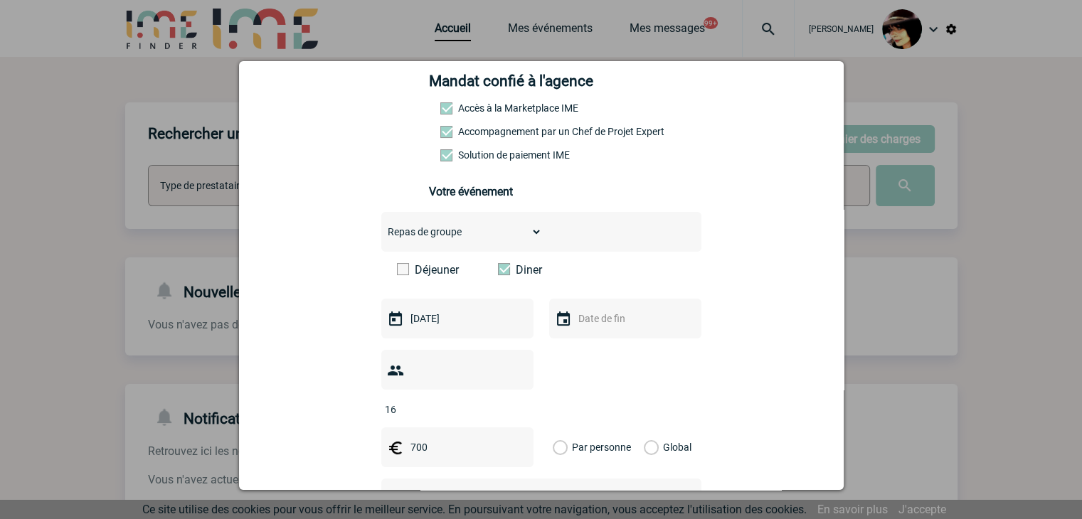
click at [0, 0] on input "Global" at bounding box center [0, 0] width 0 height 0
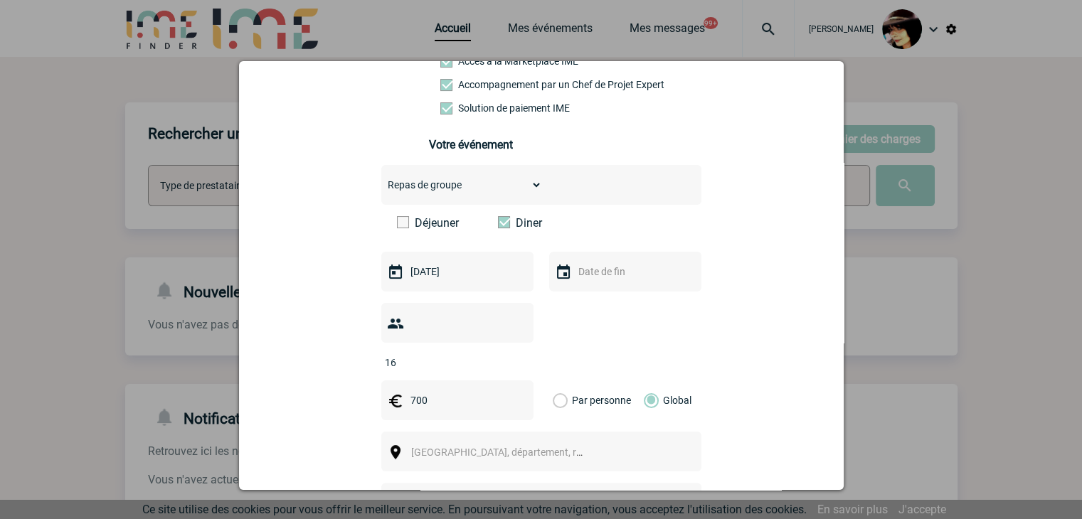
scroll to position [285, 0]
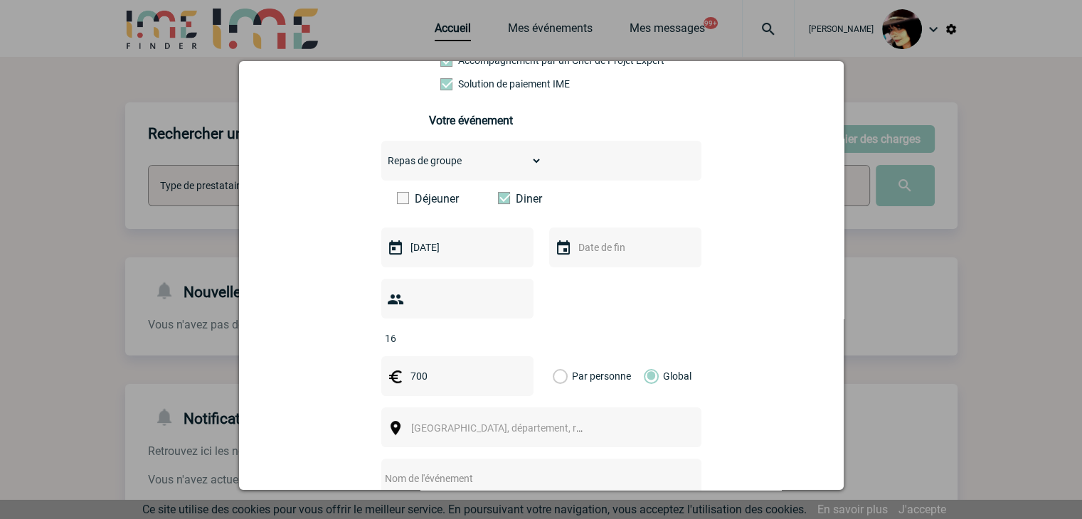
click at [478, 423] on span "[GEOGRAPHIC_DATA], département, région..." at bounding box center [510, 428] width 198 height 11
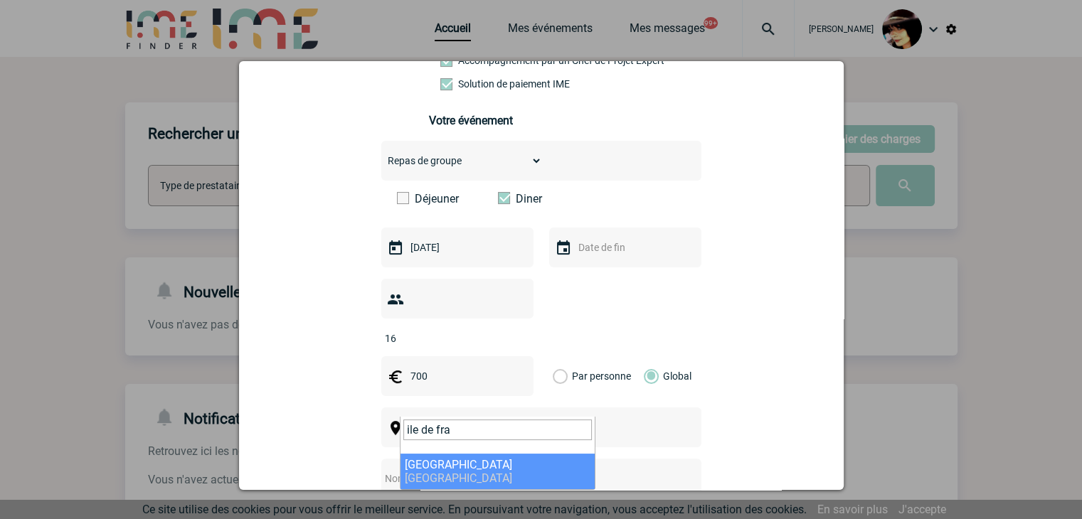
type input "ile de fra"
select select "2"
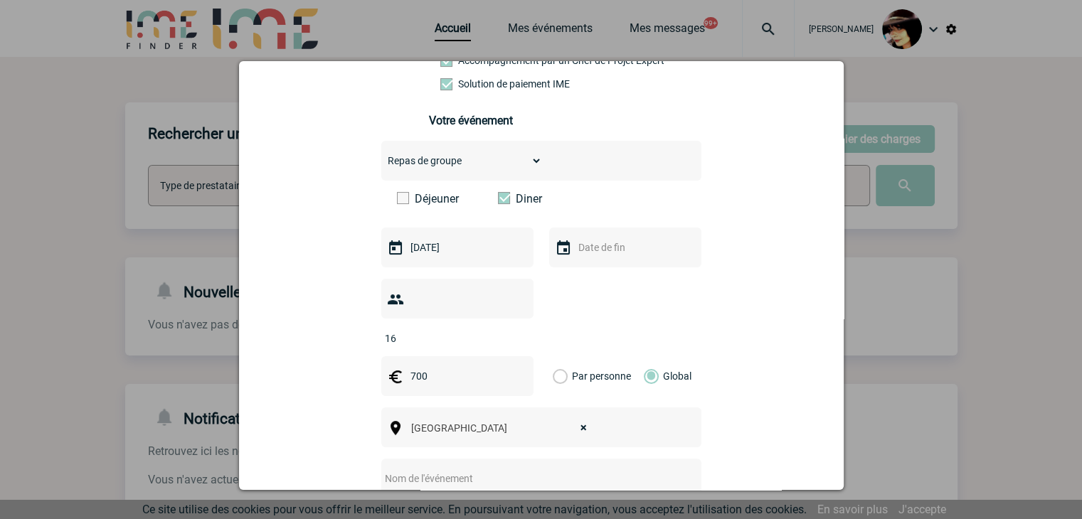
click at [459, 470] on input "text" at bounding box center [522, 479] width 282 height 19
paste input "organisation d'un déjeuné d'équipe le 9/10/2025"
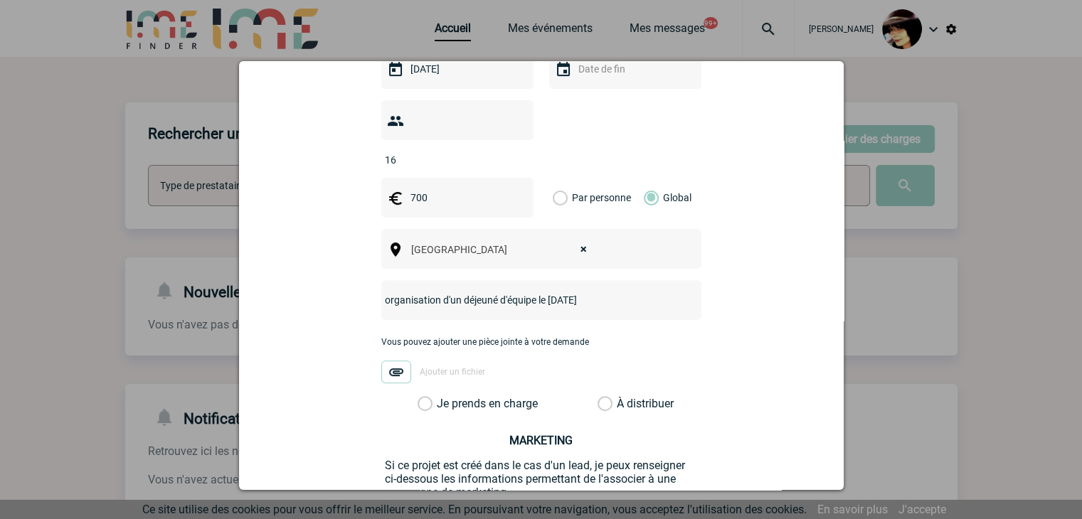
scroll to position [498, 0]
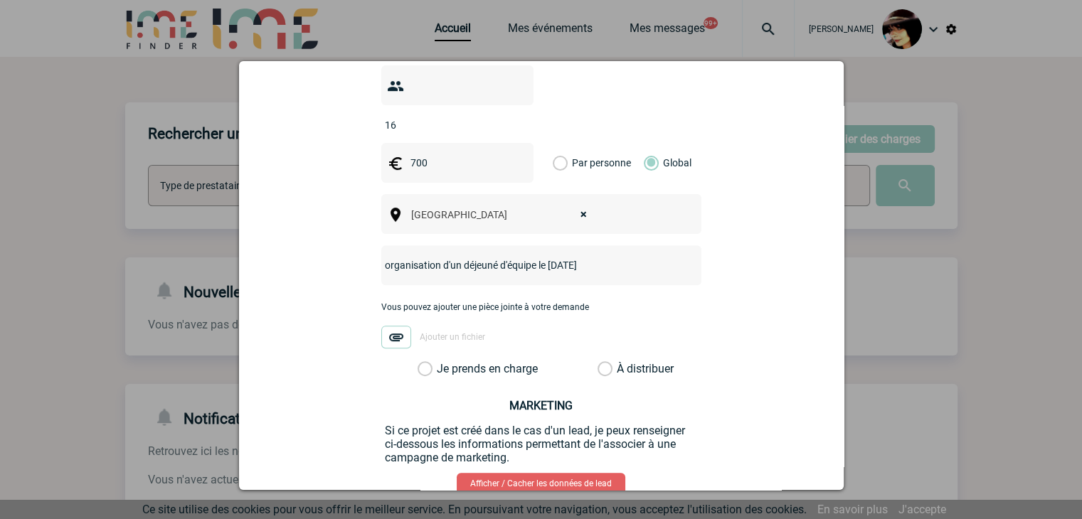
type input "organisation d'un déjeuné d'équipe le 9/10/2025"
drag, startPoint x: 598, startPoint y: 347, endPoint x: 628, endPoint y: 334, distance: 33.2
click at [598, 362] on label "À distribuer" at bounding box center [605, 369] width 15 height 14
click at [0, 0] on input "À distribuer" at bounding box center [0, 0] width 0 height 0
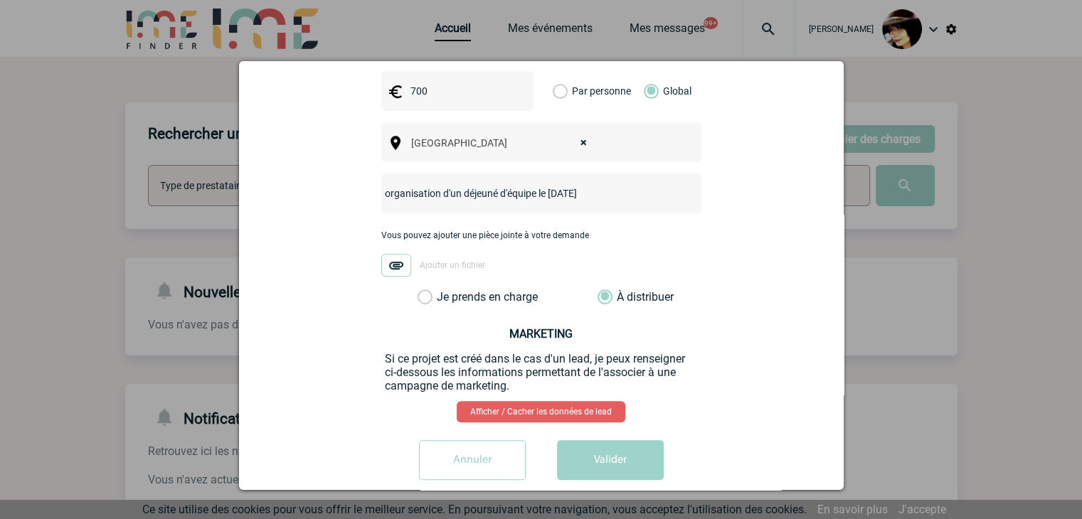
scroll to position [571, 0]
click at [605, 443] on button "Valider" at bounding box center [610, 460] width 107 height 40
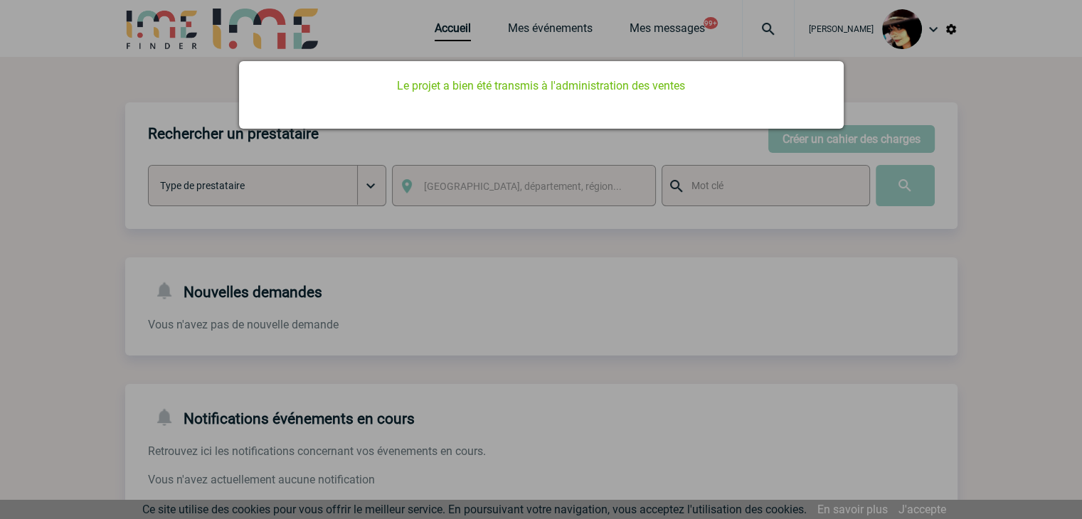
scroll to position [0, 0]
click at [796, 320] on div at bounding box center [541, 259] width 1082 height 519
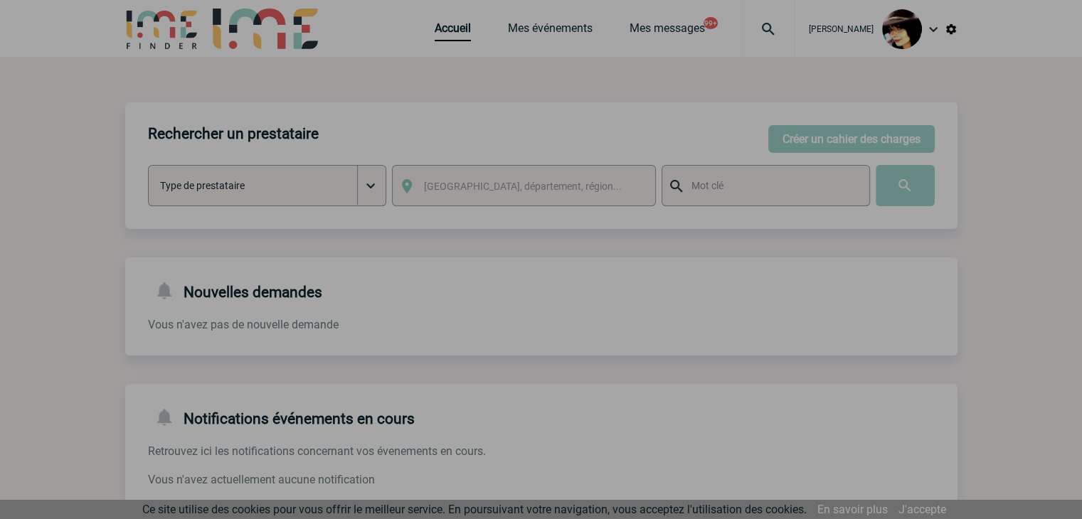
click at [426, 26] on div at bounding box center [541, 259] width 1082 height 519
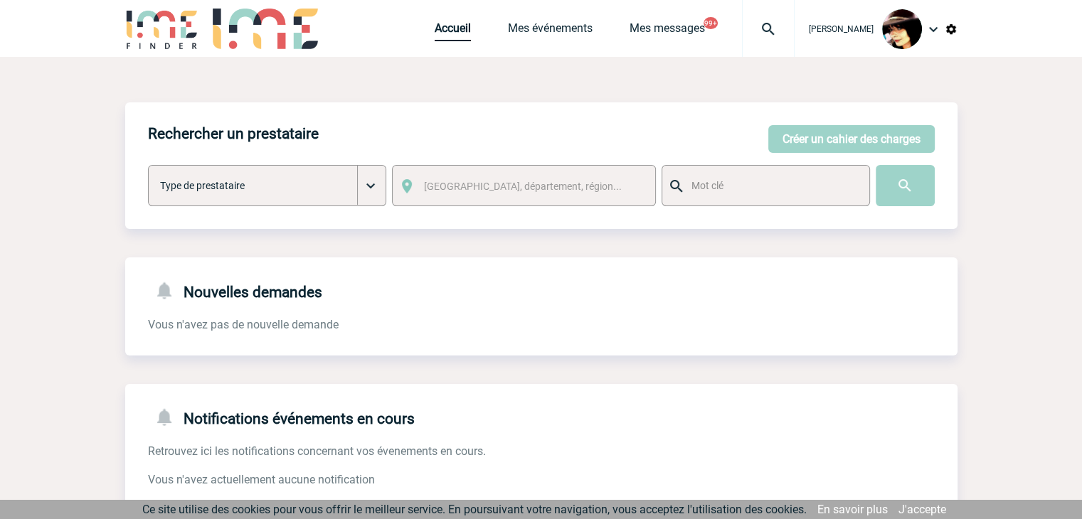
drag, startPoint x: 435, startPoint y: 32, endPoint x: 427, endPoint y: 35, distance: 8.3
click at [435, 32] on link "Accueil" at bounding box center [453, 31] width 36 height 20
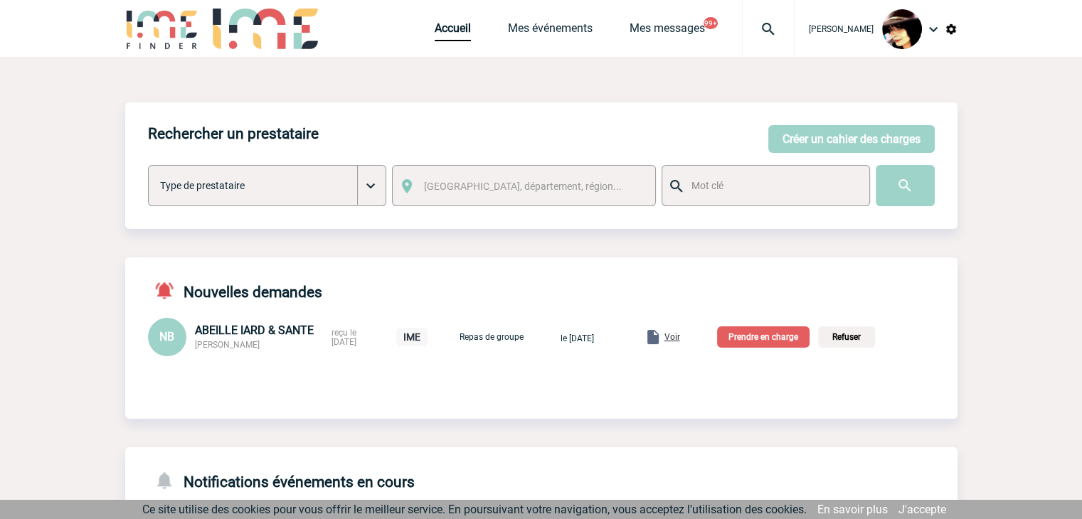
click at [680, 338] on span "Voir" at bounding box center [673, 337] width 16 height 10
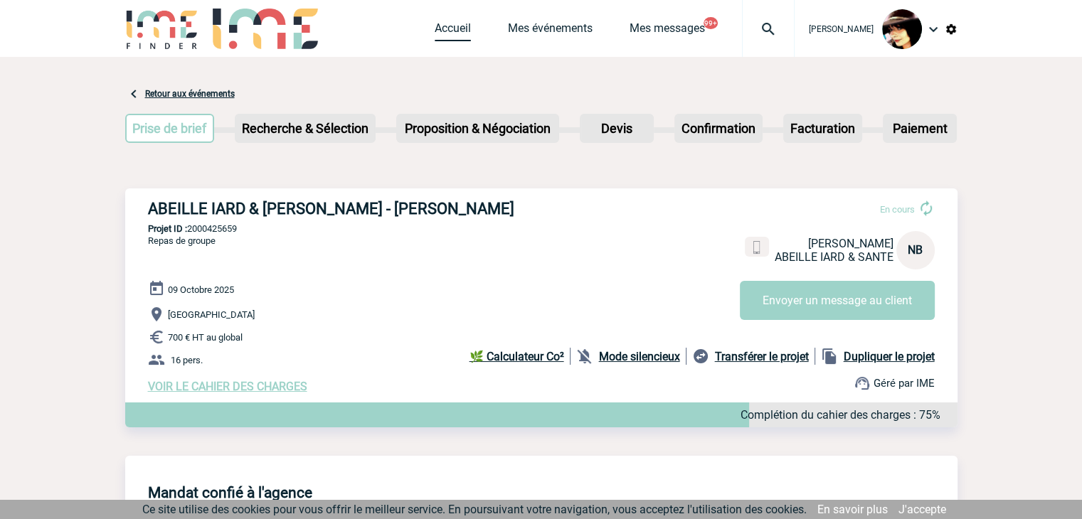
click at [442, 27] on link "Accueil" at bounding box center [453, 31] width 36 height 20
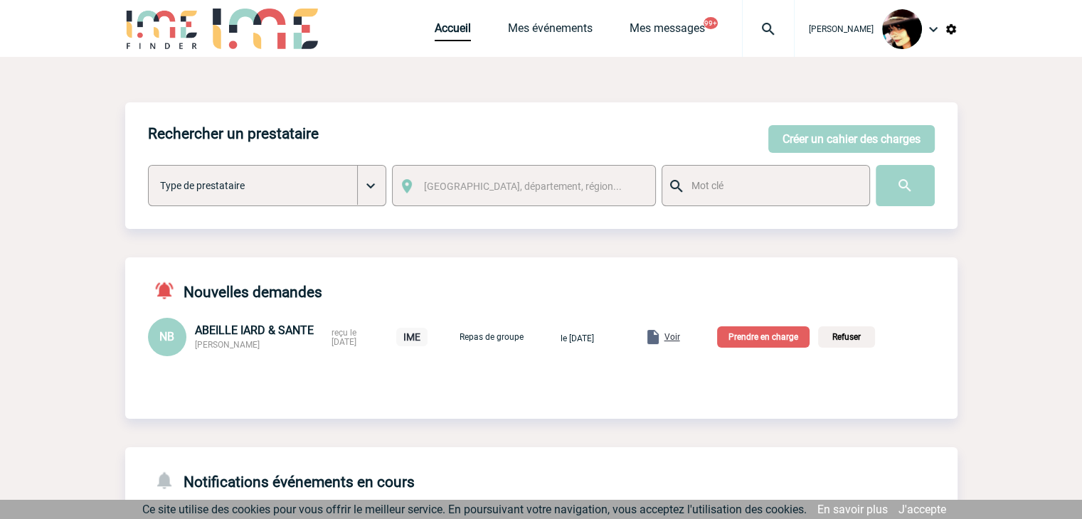
click at [801, 333] on p "Prendre en charge" at bounding box center [763, 337] width 93 height 21
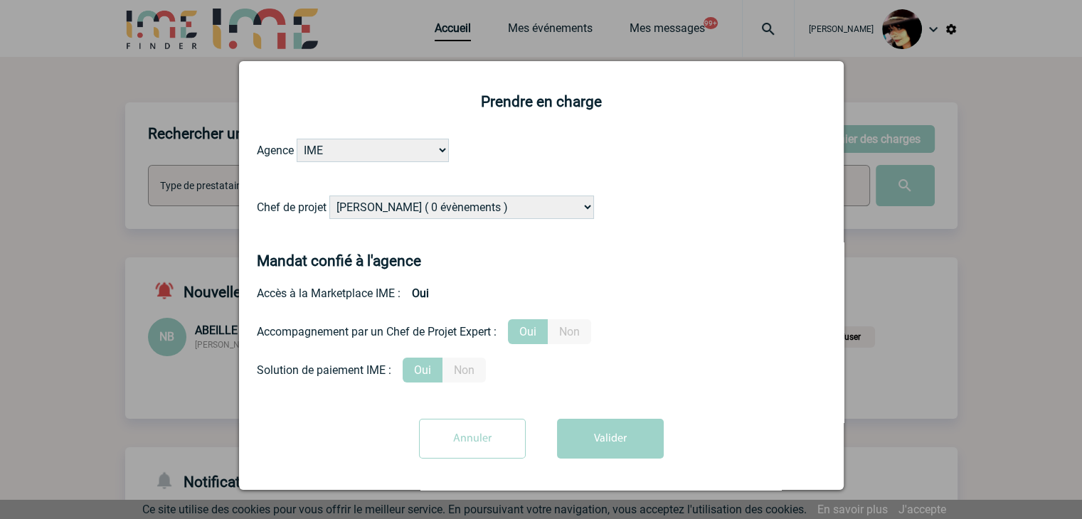
click at [445, 208] on select "[PERSON_NAME] ( 0 évènements ) [PERSON_NAME] ( 180 évènements ) [PERSON_NAME] (…" at bounding box center [461, 207] width 265 height 23
select select "131234"
click at [329, 196] on select "[PERSON_NAME] ( 0 évènements ) [PERSON_NAME] ( 180 évènements ) [PERSON_NAME] (…" at bounding box center [461, 207] width 265 height 23
click at [623, 453] on button "Valider" at bounding box center [610, 439] width 107 height 40
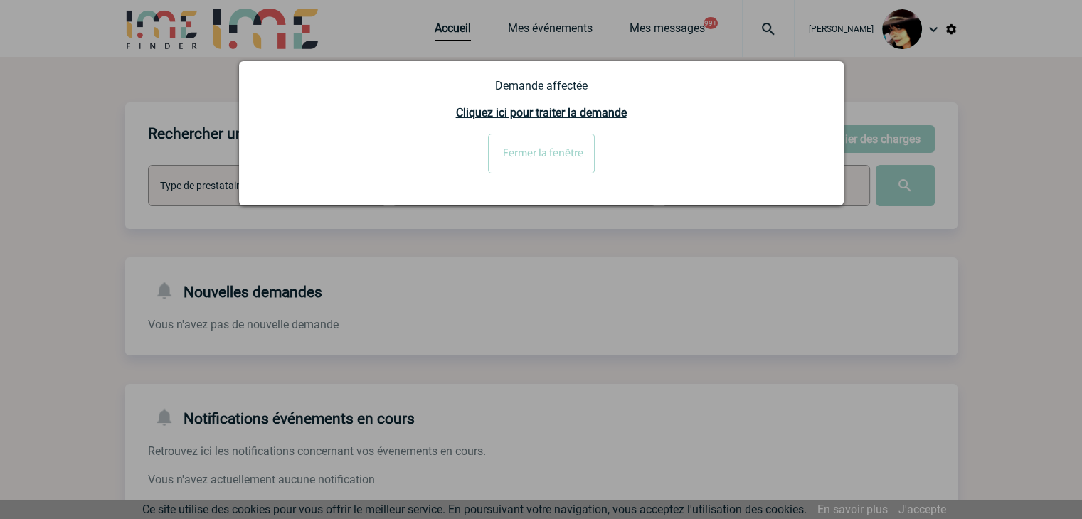
click at [542, 154] on input "Fermer la fenêtre" at bounding box center [541, 154] width 107 height 40
